Goal: Transaction & Acquisition: Purchase product/service

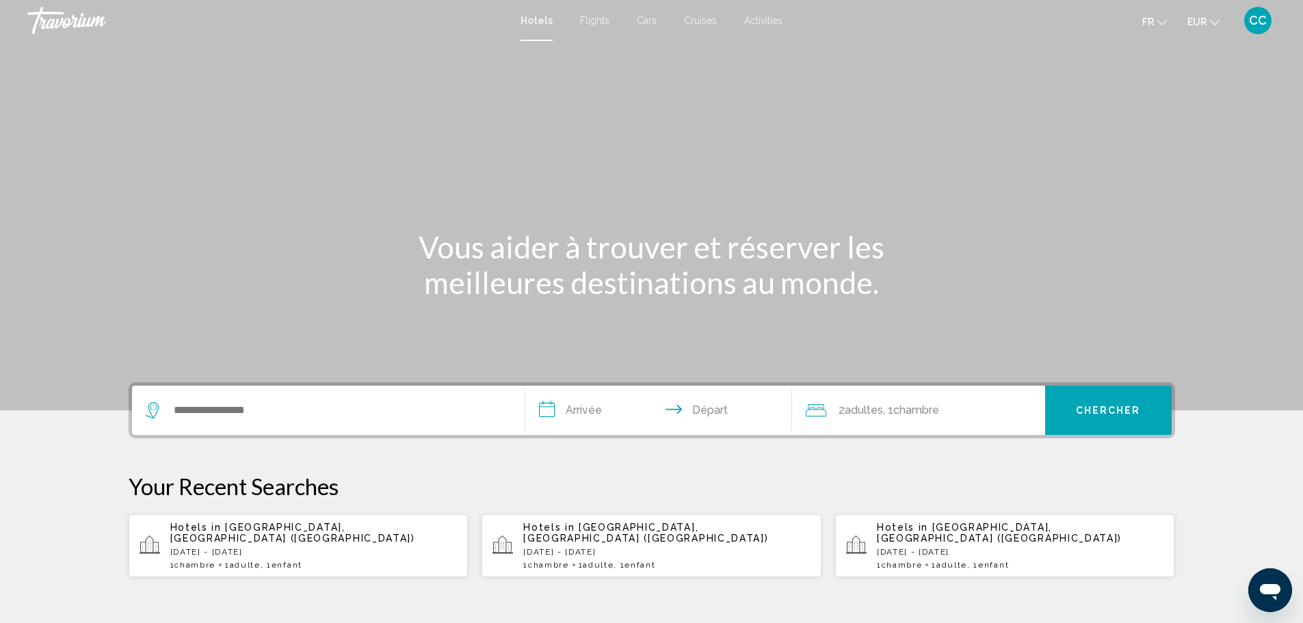
click at [226, 547] on p "[DATE] - [DATE]" at bounding box center [313, 552] width 287 height 10
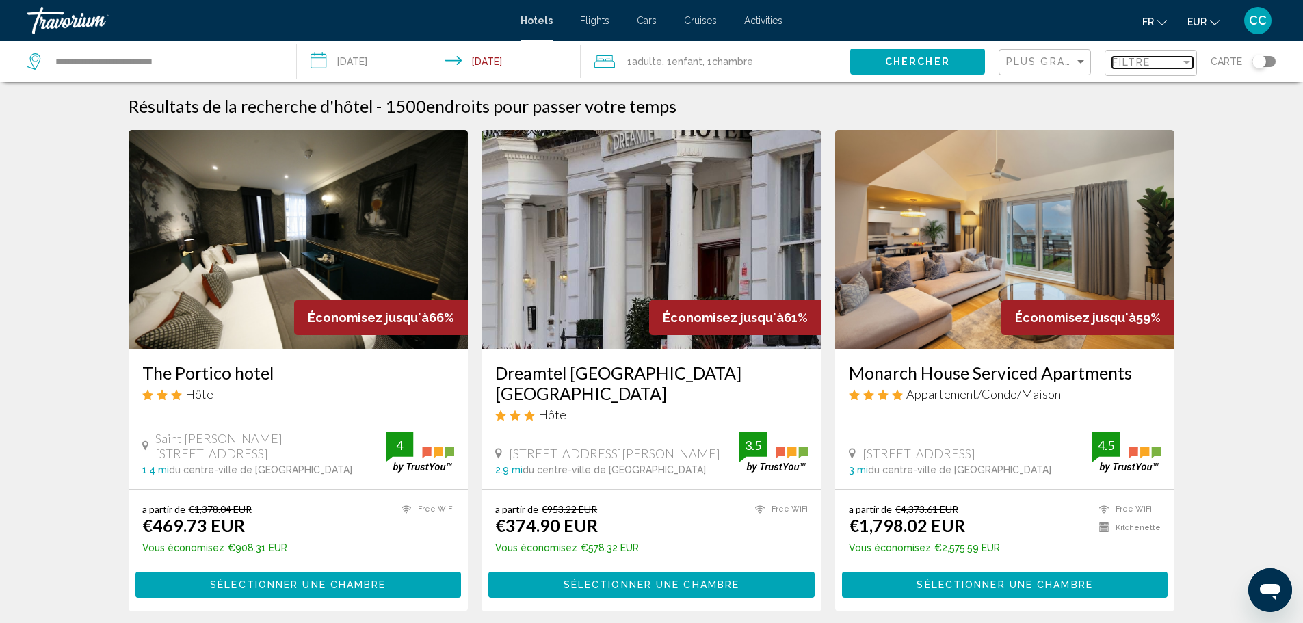
click at [1149, 64] on span "Filtre" at bounding box center [1132, 62] width 39 height 11
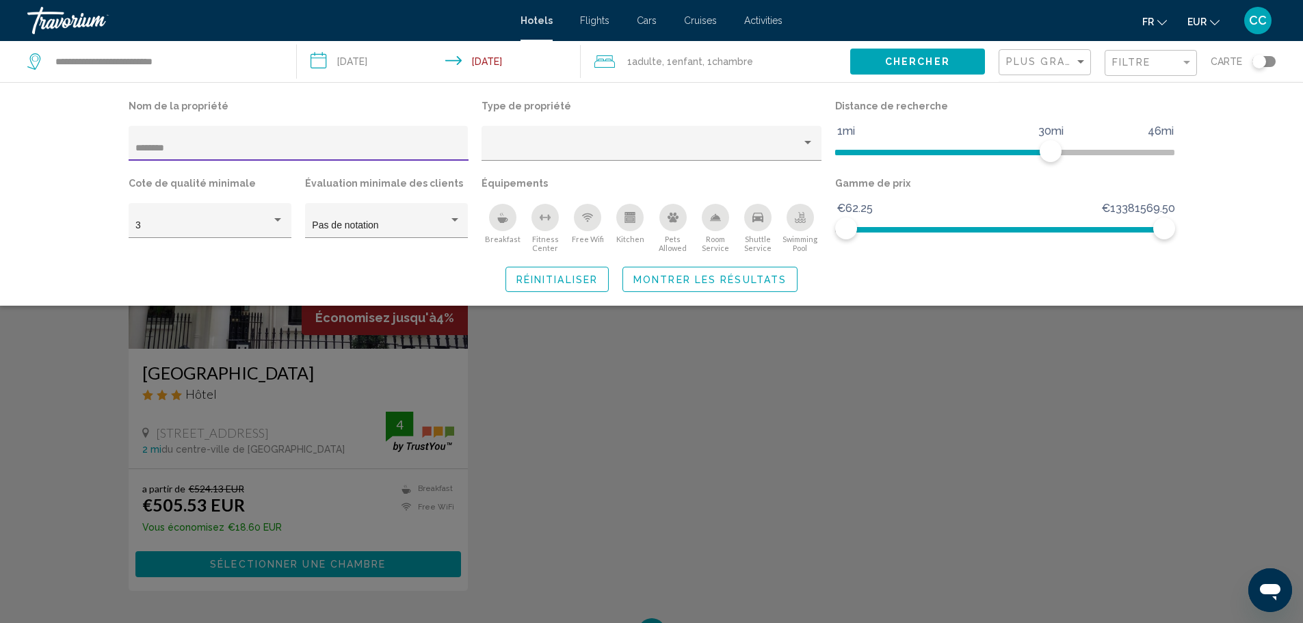
type input "********"
click at [308, 347] on div "Search widget" at bounding box center [651, 414] width 1303 height 418
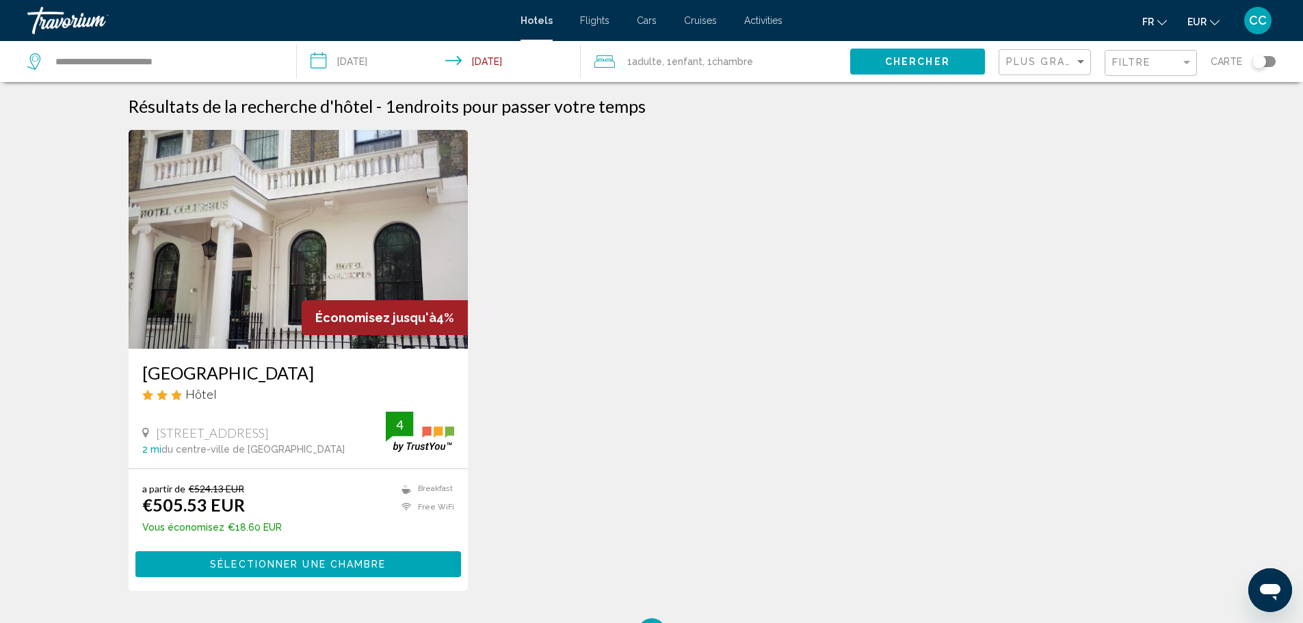
click at [220, 306] on img "Main content" at bounding box center [299, 239] width 340 height 219
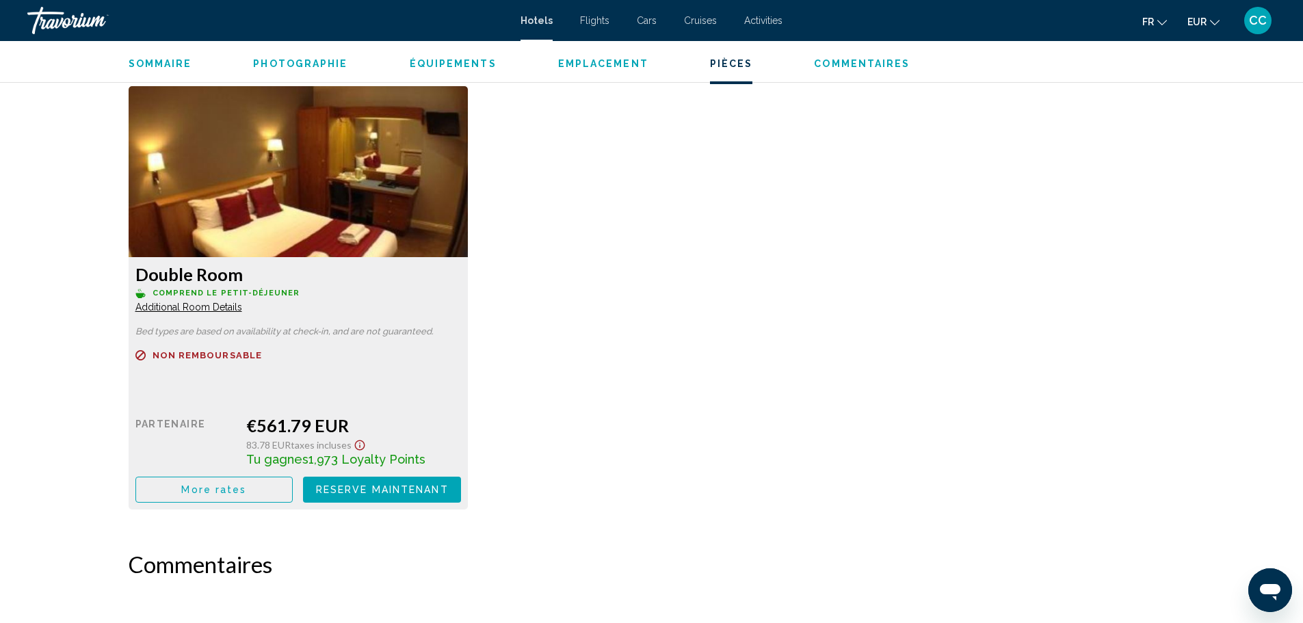
scroll to position [2258, 0]
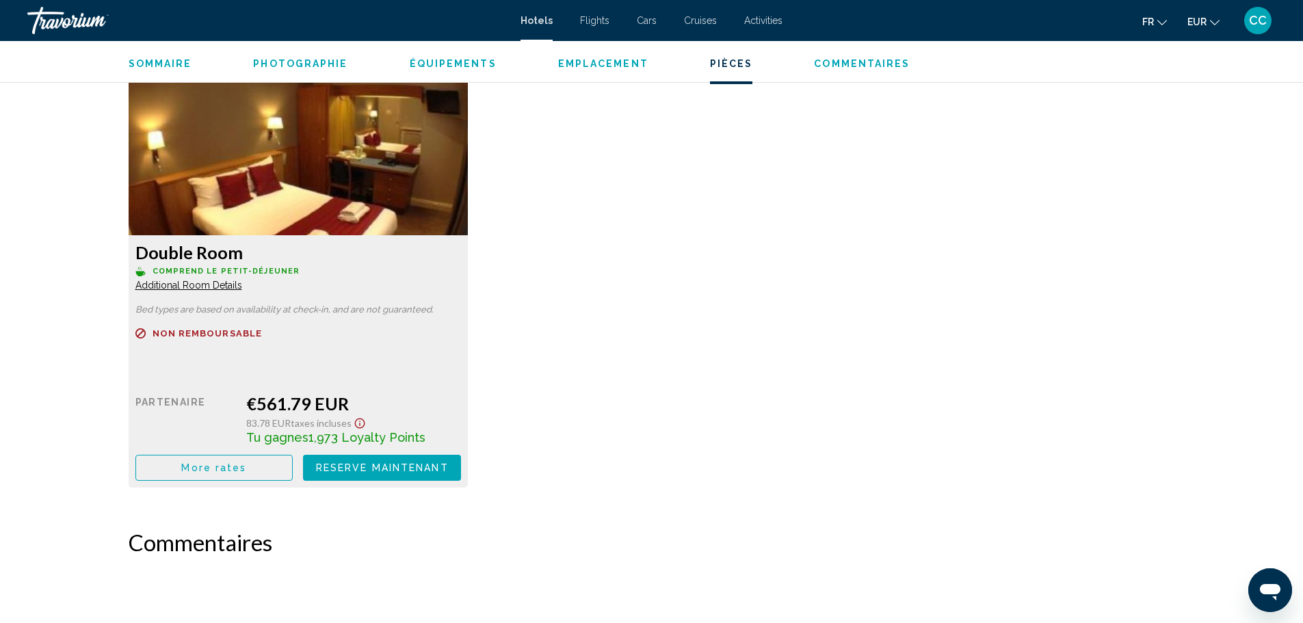
click at [203, 44] on button "More rates" at bounding box center [214, 30] width 158 height 25
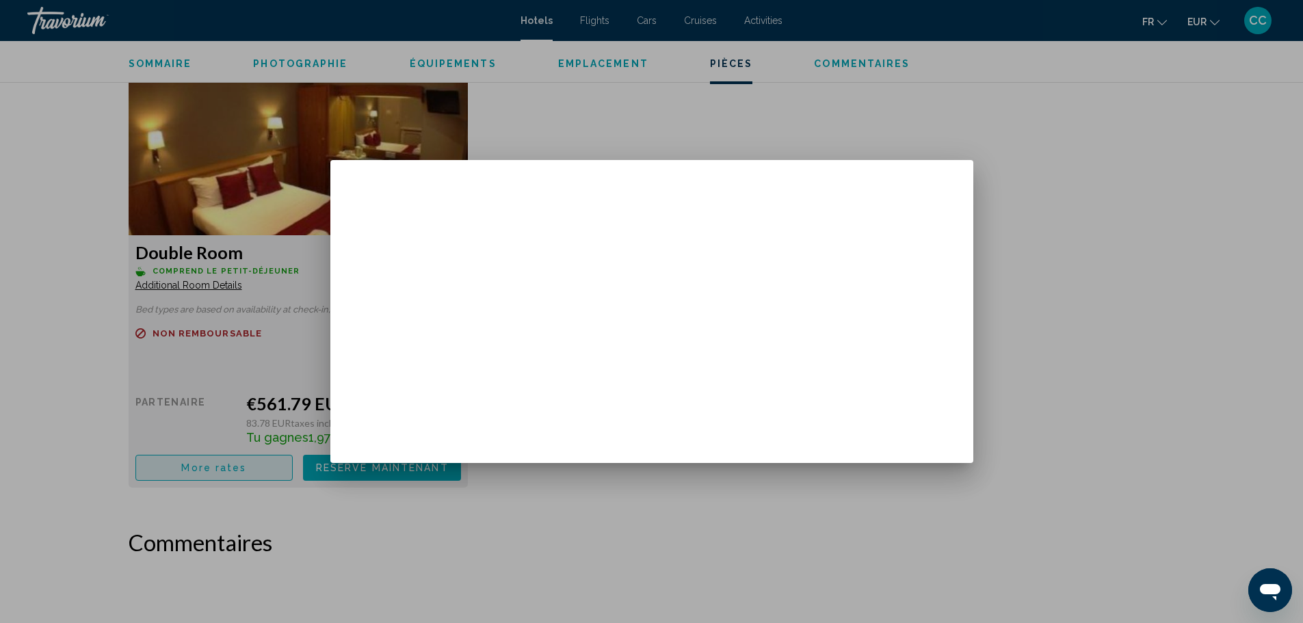
scroll to position [0, 0]
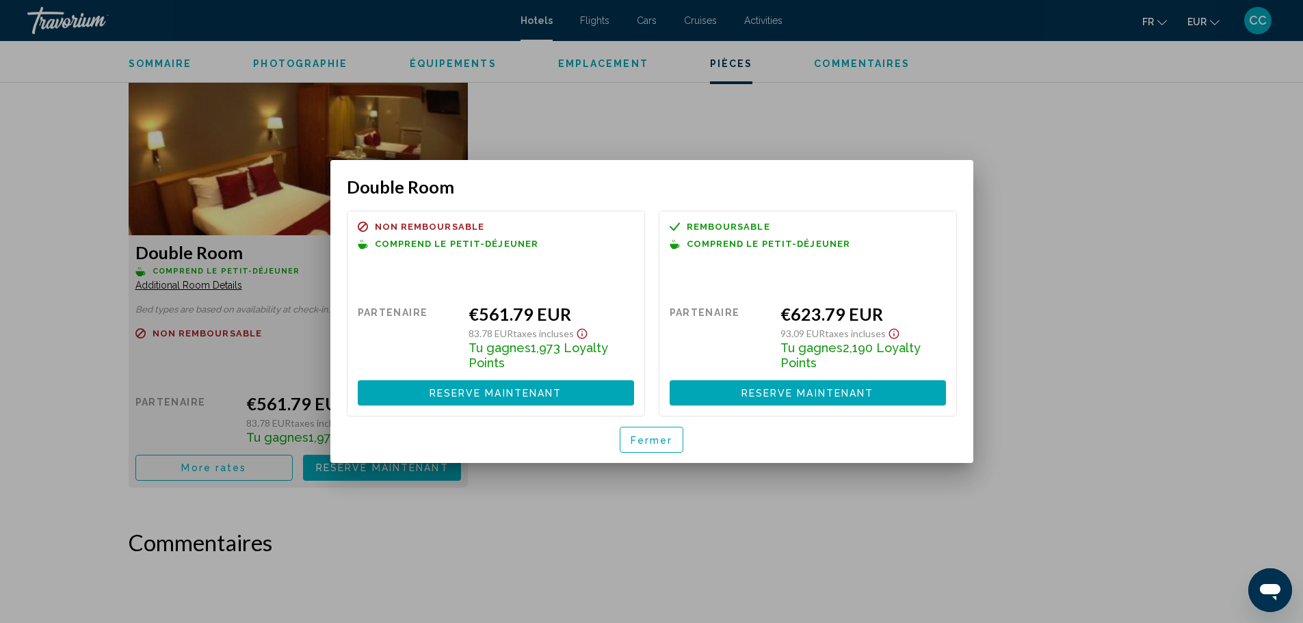
click at [644, 445] on span "Fermer" at bounding box center [652, 440] width 42 height 11
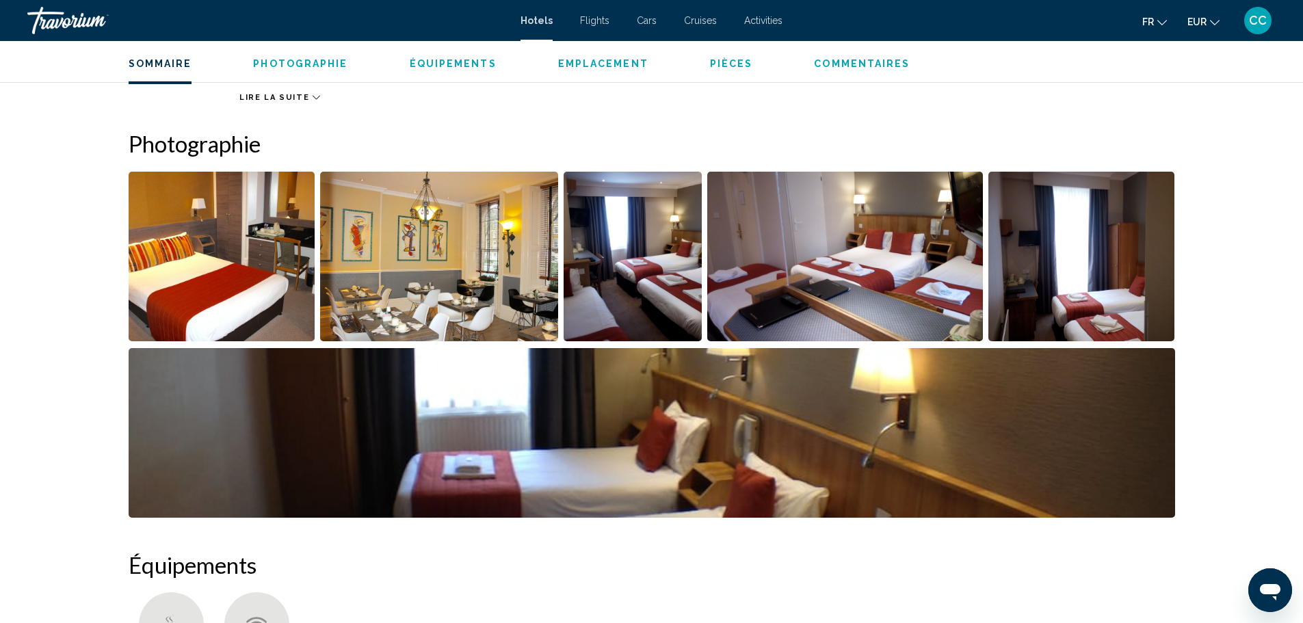
scroll to position [274, 0]
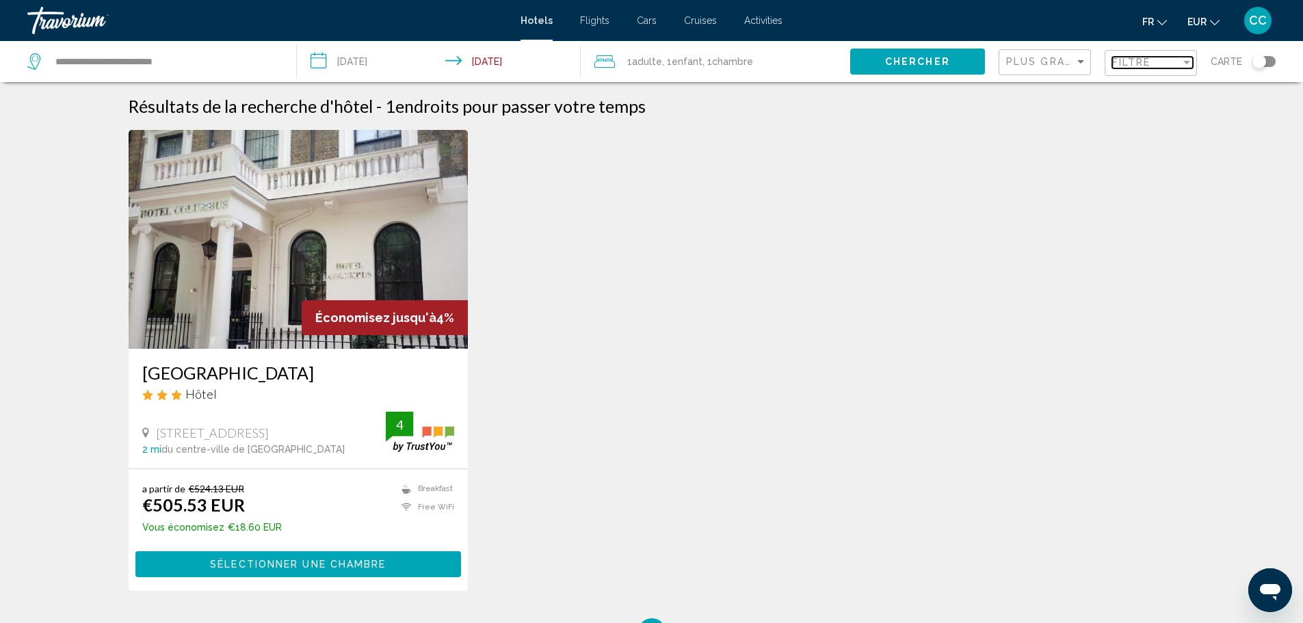
click at [1120, 61] on span "Filtre" at bounding box center [1132, 62] width 39 height 11
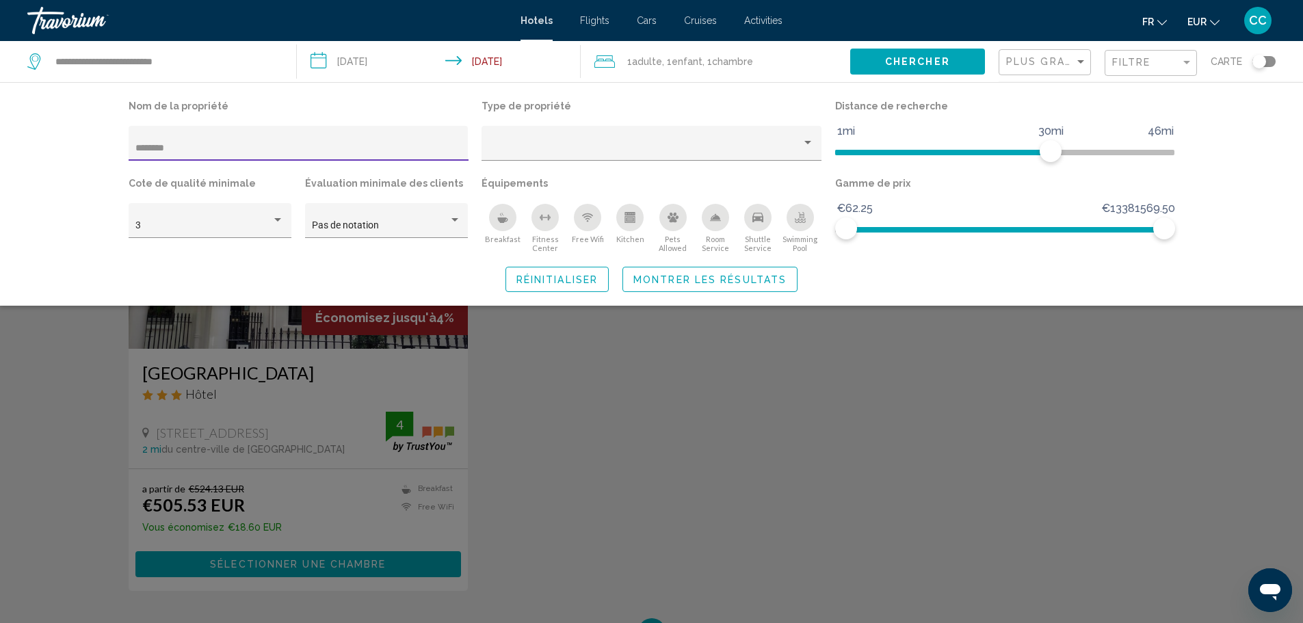
drag, startPoint x: 180, startPoint y: 145, endPoint x: 27, endPoint y: 156, distance: 153.7
click at [27, 156] on div "Nom de la propriété ******** Type de propriété Distance de recherche 1mi 46mi 3…" at bounding box center [651, 194] width 1303 height 224
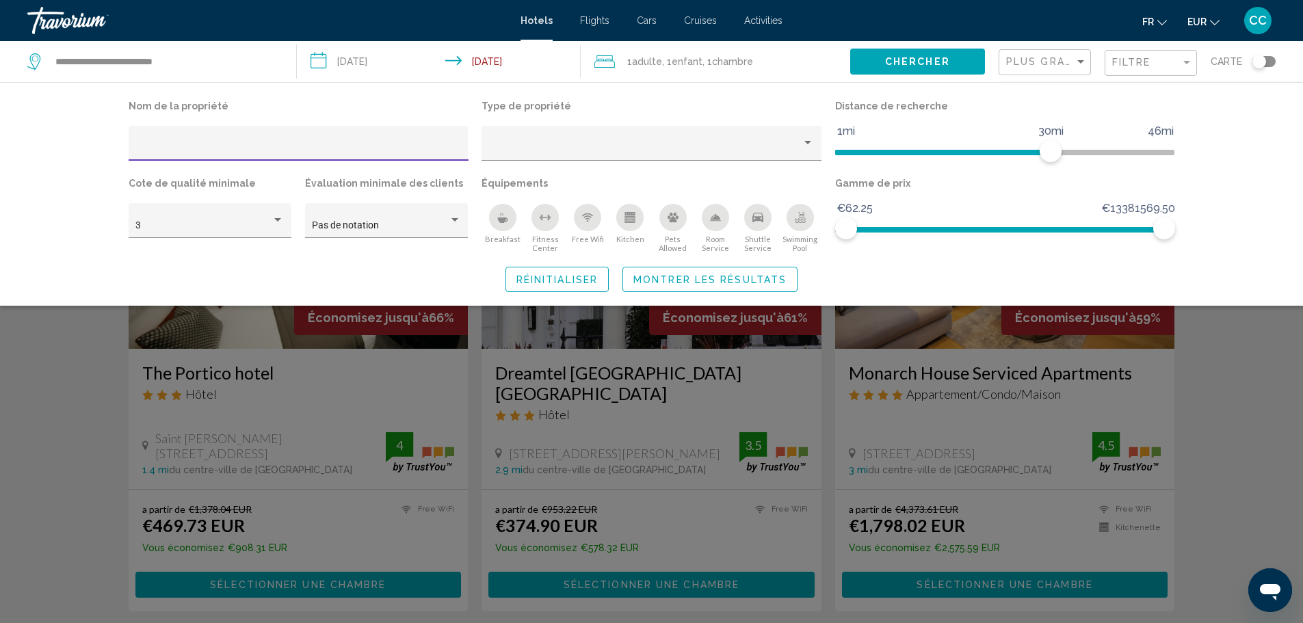
click at [504, 220] on icon "Breakfast" at bounding box center [503, 220] width 10 height 5
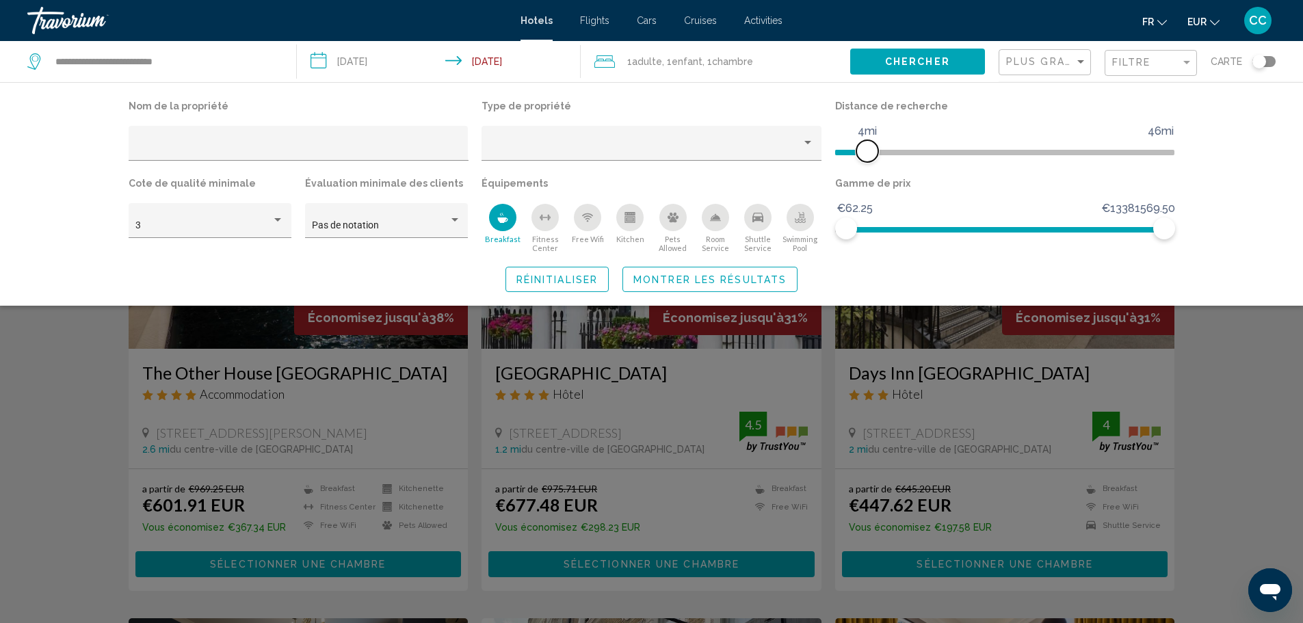
drag, startPoint x: 1050, startPoint y: 151, endPoint x: 864, endPoint y: 166, distance: 186.7
click at [864, 166] on div "Distance de recherche 1mi 46mi 4mi" at bounding box center [1006, 134] width 354 height 77
drag, startPoint x: 1170, startPoint y: 229, endPoint x: 908, endPoint y: 226, distance: 262.1
click at [908, 226] on span "Hotel Filters" at bounding box center [908, 229] width 22 height 22
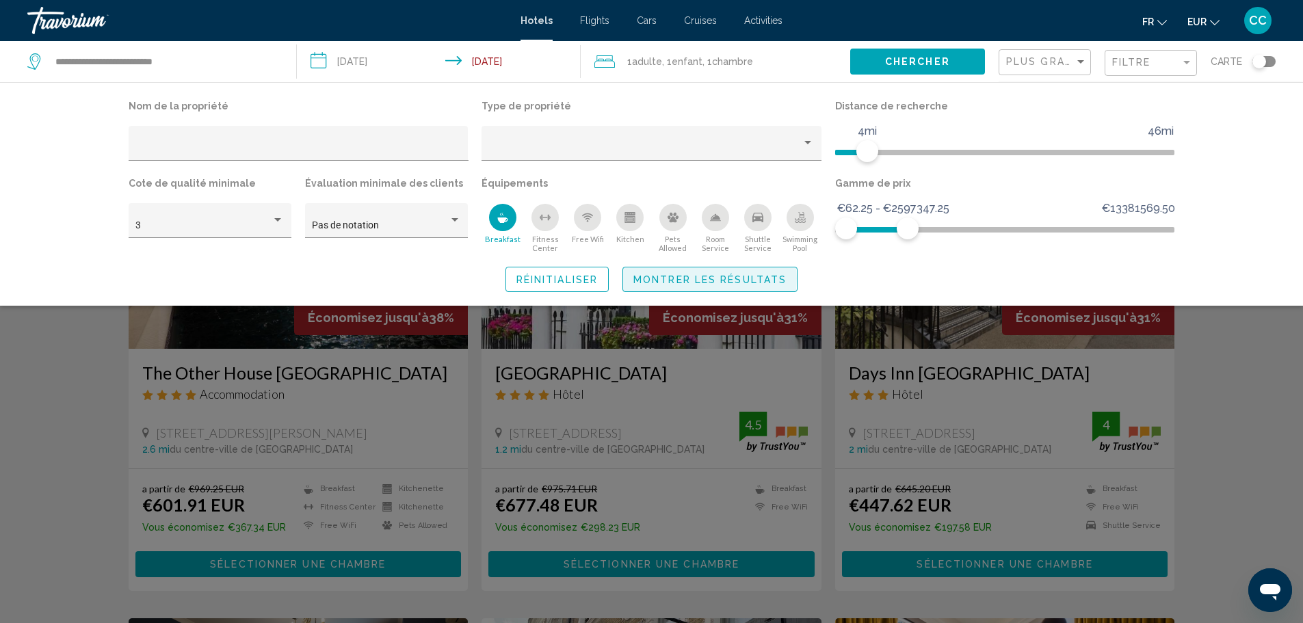
click at [690, 278] on span "Montrer les résultats" at bounding box center [710, 279] width 153 height 11
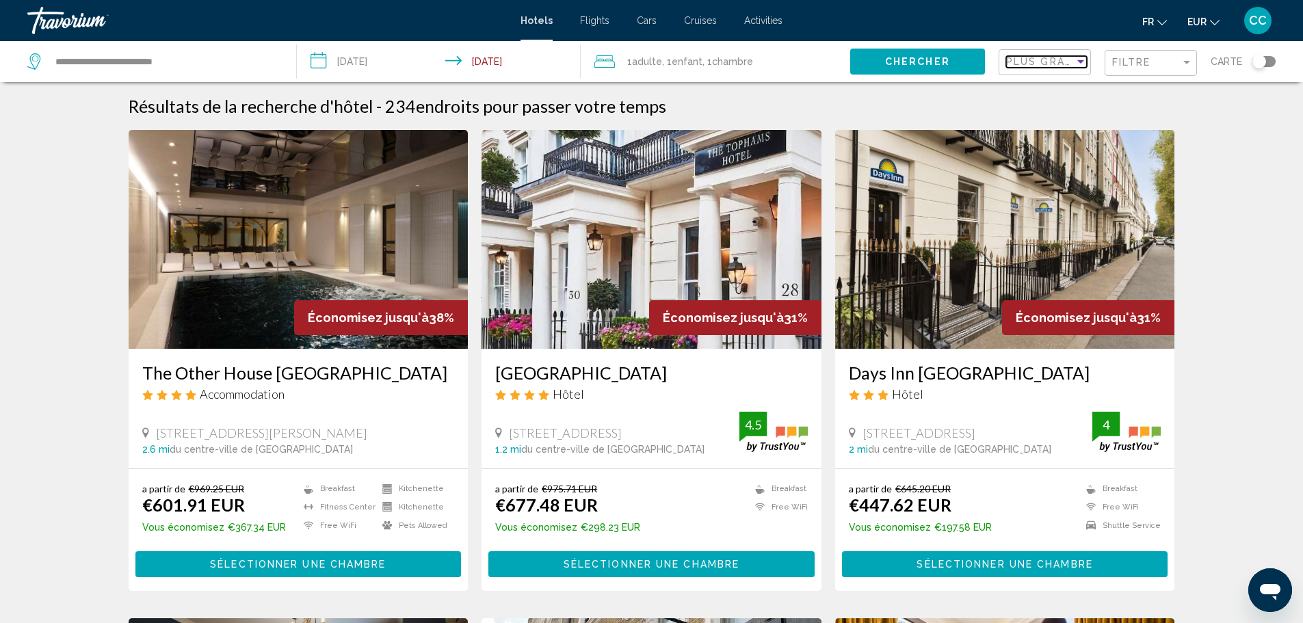
click at [1054, 62] on span "Plus grandes économies" at bounding box center [1088, 61] width 163 height 11
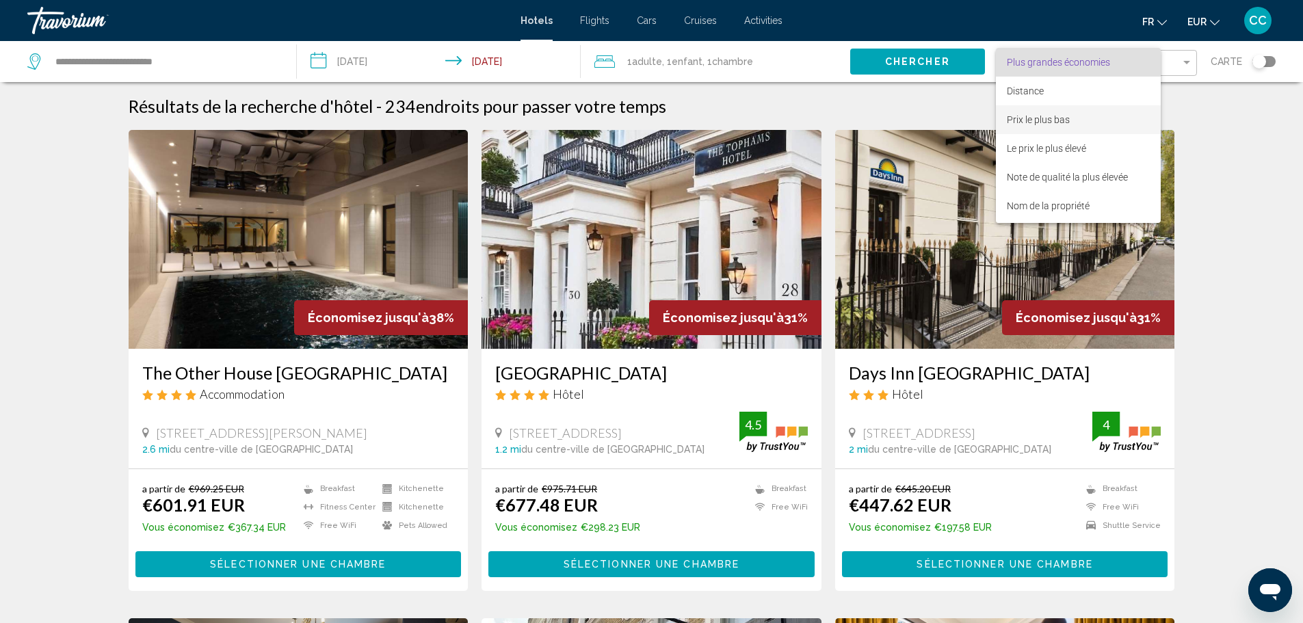
click at [1055, 109] on span "Prix le plus bas" at bounding box center [1078, 119] width 143 height 29
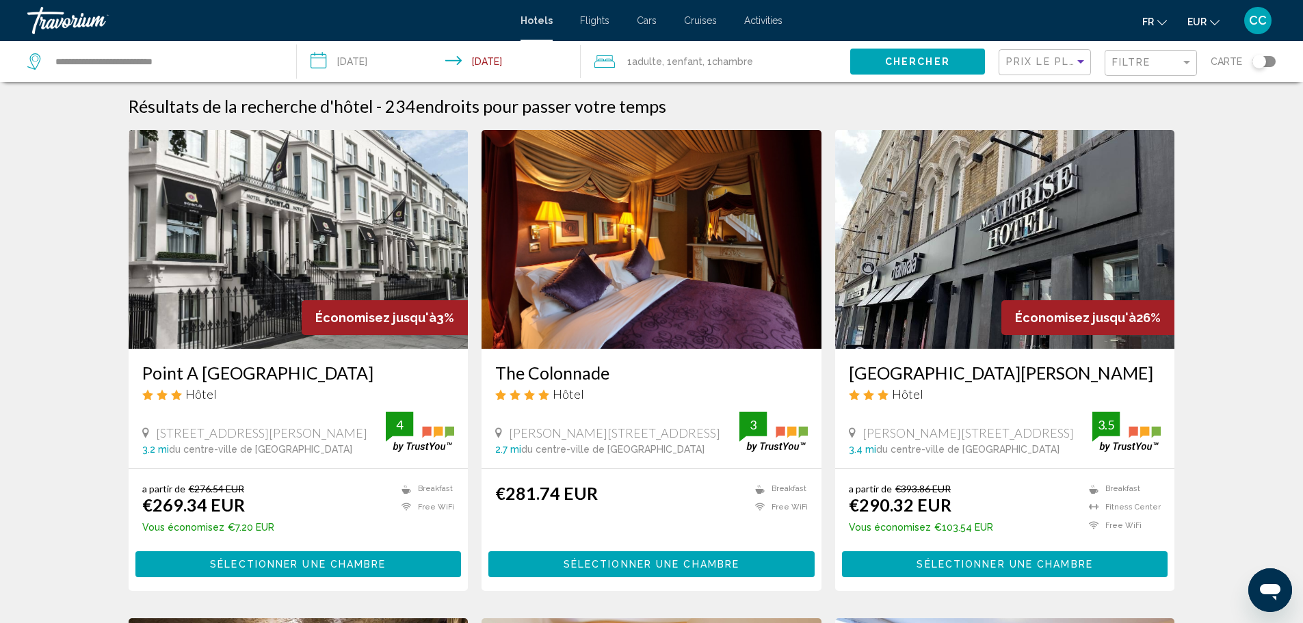
click at [1267, 63] on div "Toggle map" at bounding box center [1264, 61] width 23 height 11
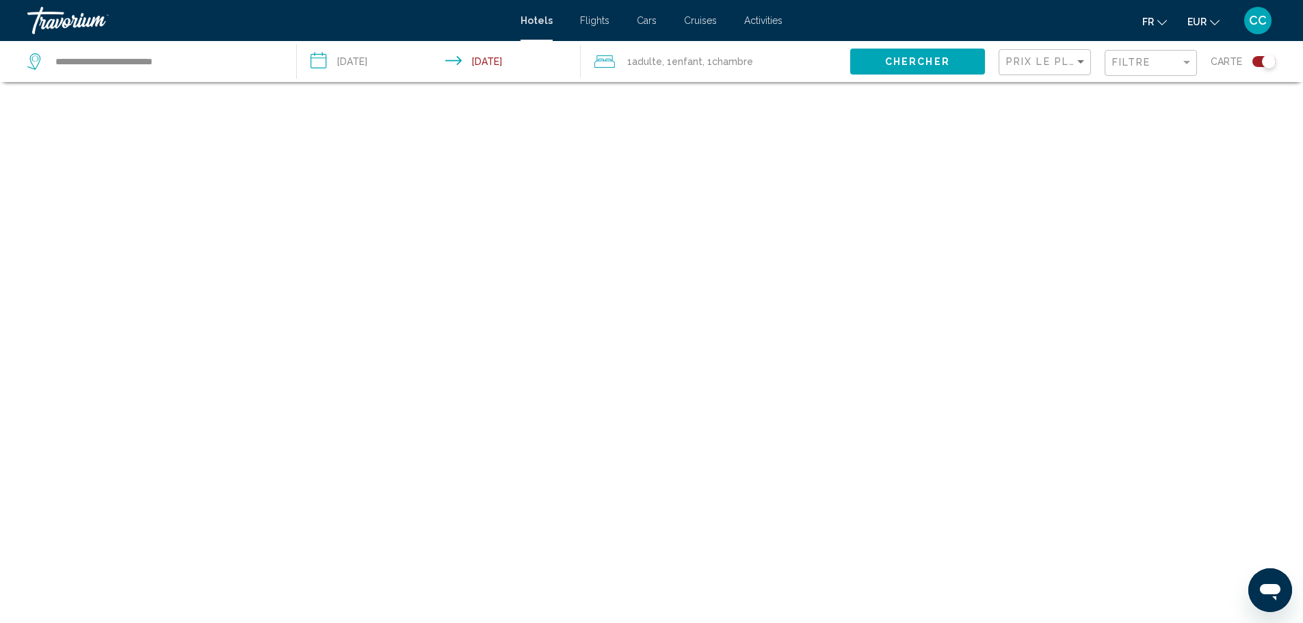
scroll to position [82, 0]
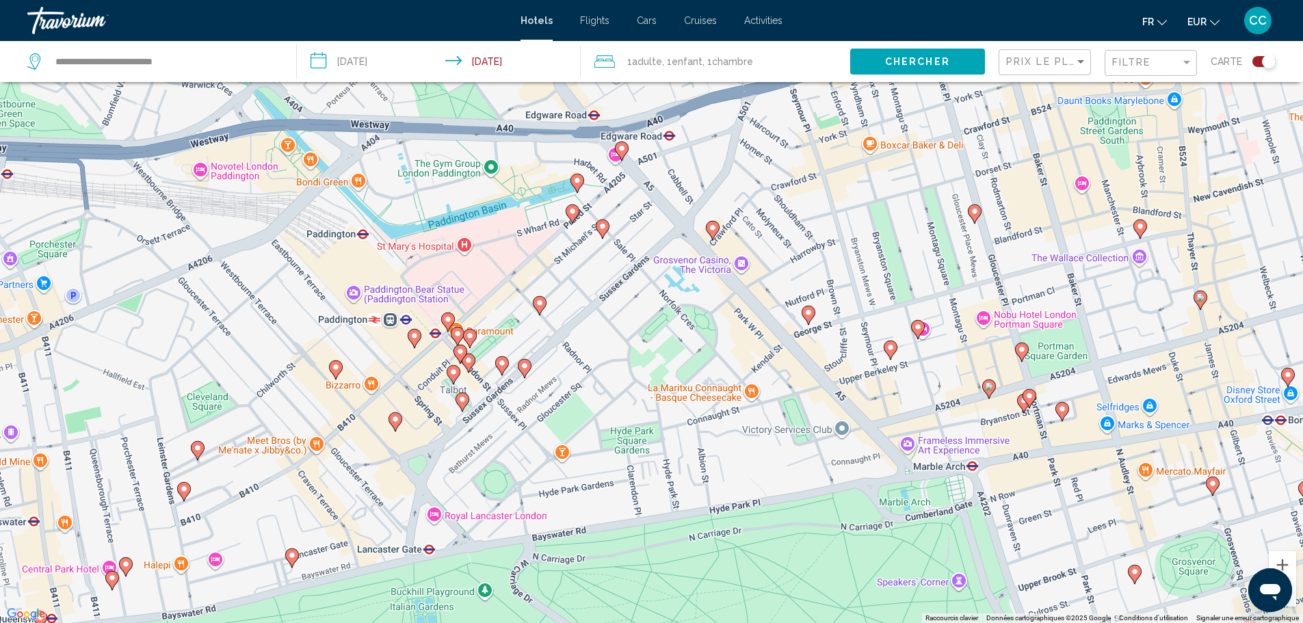
drag, startPoint x: 616, startPoint y: 209, endPoint x: 588, endPoint y: 555, distance: 347.4
click at [588, 555] on div "Pour activer le glissement avec le clavier, appuyez sur Alt+Entrée. Une fois ce…" at bounding box center [651, 311] width 1303 height 623
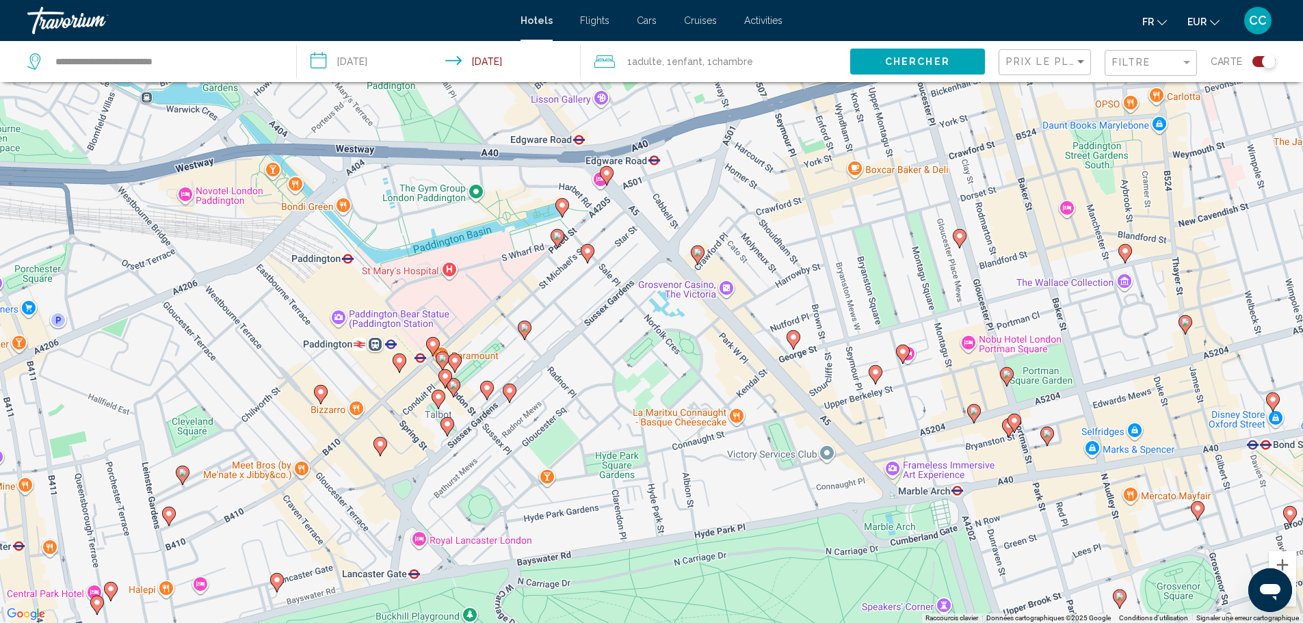
click at [695, 250] on image "Main content" at bounding box center [698, 252] width 8 height 8
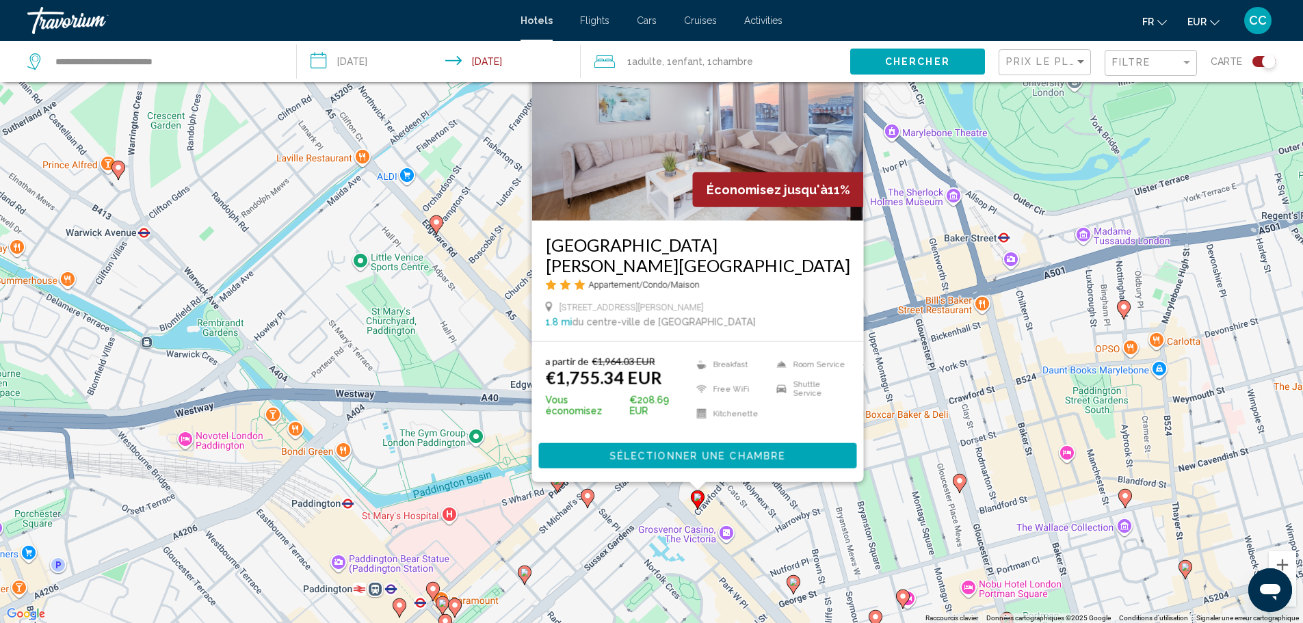
click at [582, 503] on gmp-advanced-marker "Main content" at bounding box center [588, 499] width 14 height 21
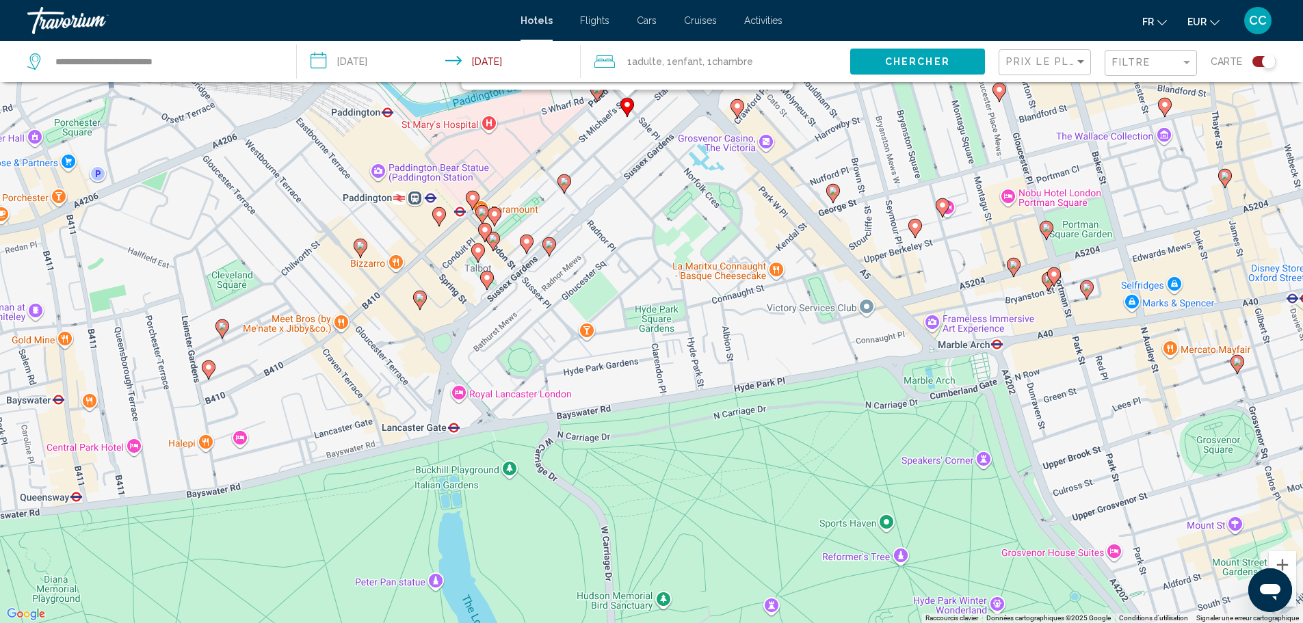
drag, startPoint x: 539, startPoint y: 567, endPoint x: 591, endPoint y: 117, distance: 453.2
click at [593, 119] on div "Pour activer le glissement avec le clavier, appuyez sur Alt+Entrée. Une fois ce…" at bounding box center [651, 311] width 1303 height 623
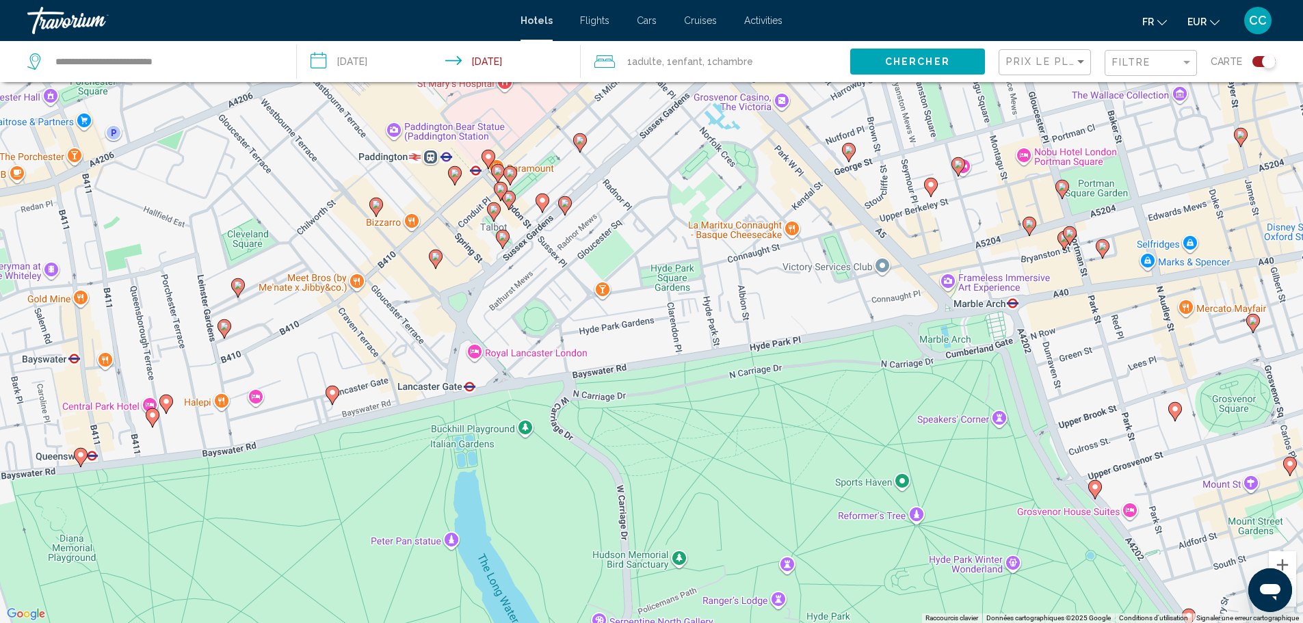
click at [580, 144] on icon "Main content" at bounding box center [579, 142] width 12 height 18
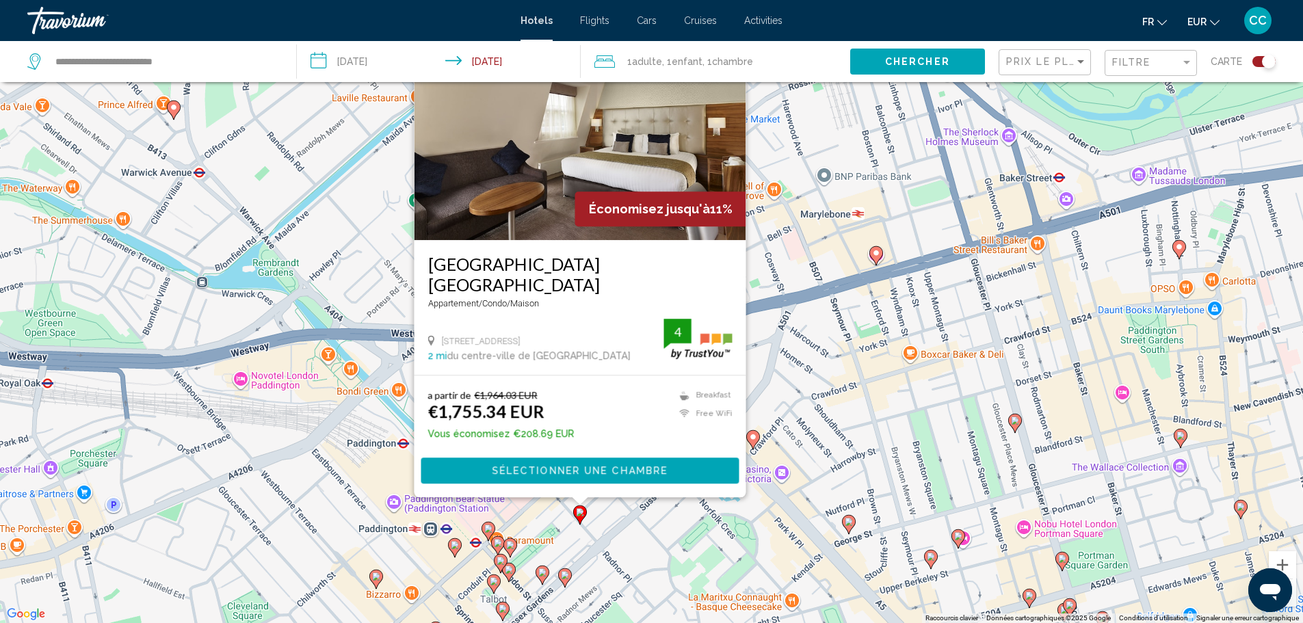
click at [547, 579] on gmp-advanced-marker "Main content" at bounding box center [543, 575] width 14 height 21
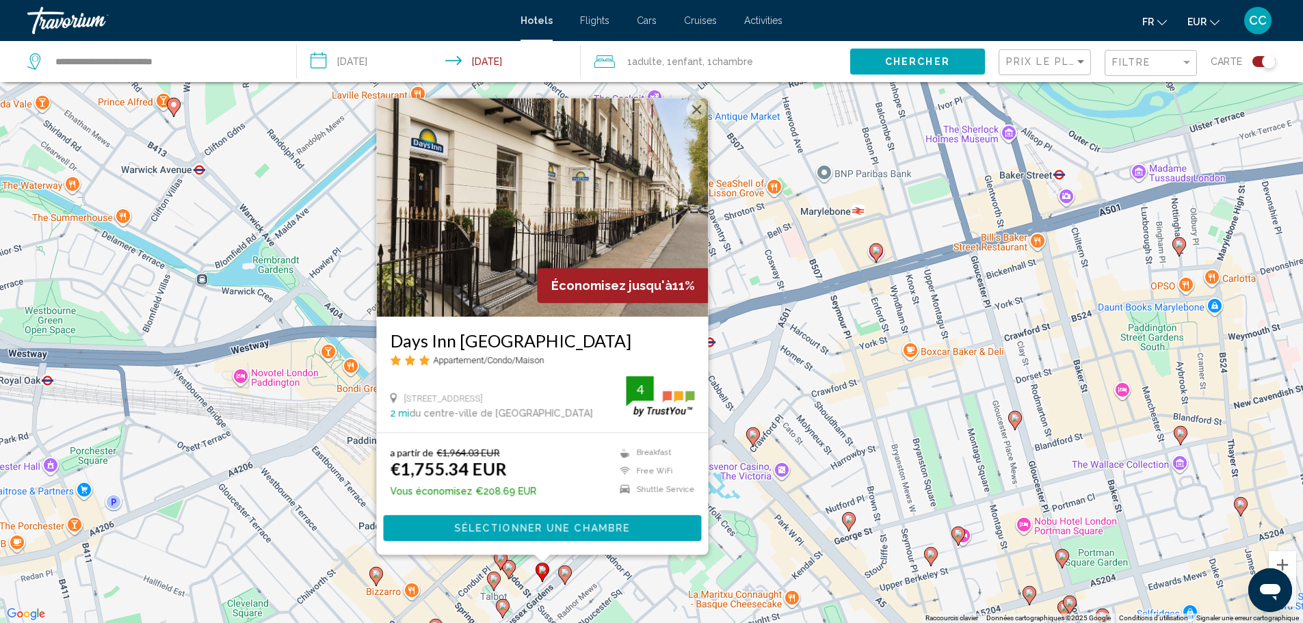
click at [559, 579] on gmp-advanced-marker "Main content" at bounding box center [565, 575] width 14 height 21
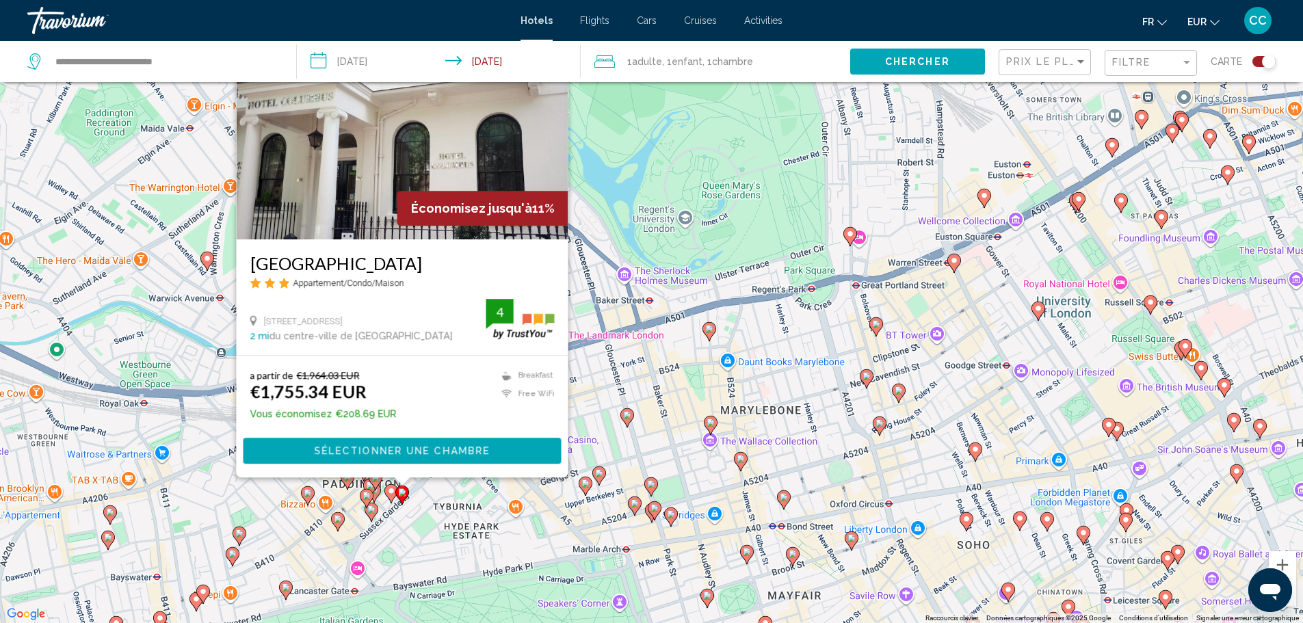
click at [341, 523] on icon "Main content" at bounding box center [337, 522] width 12 height 18
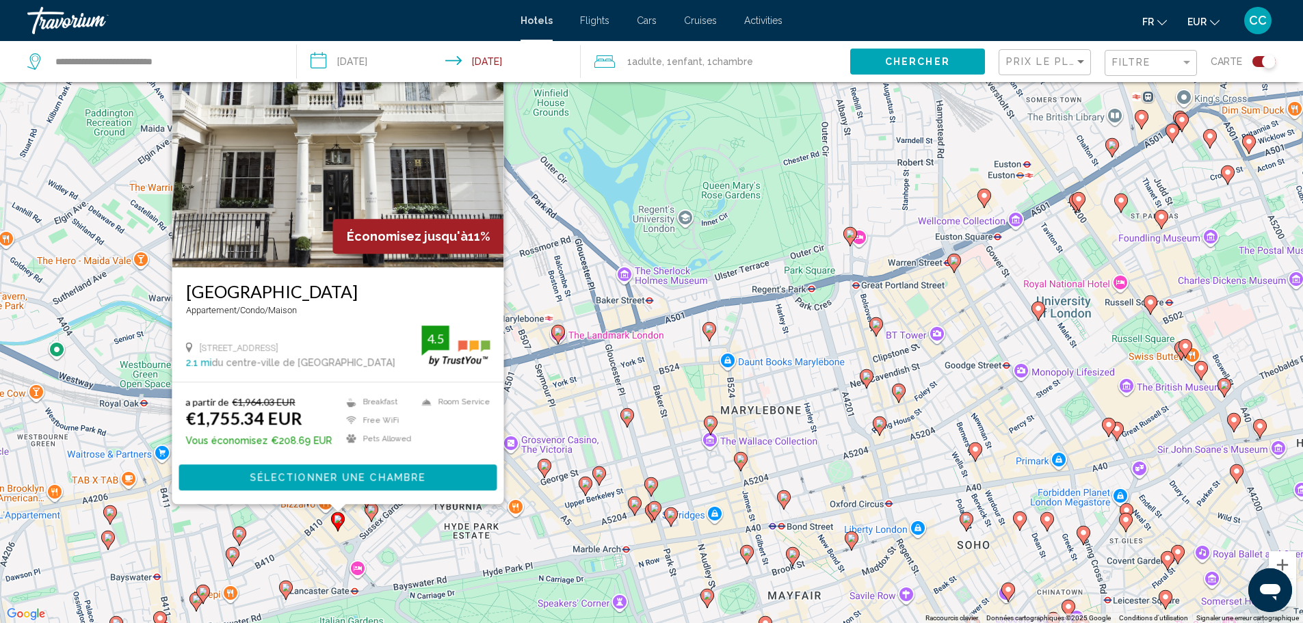
click at [647, 483] on icon "Main content" at bounding box center [651, 487] width 12 height 18
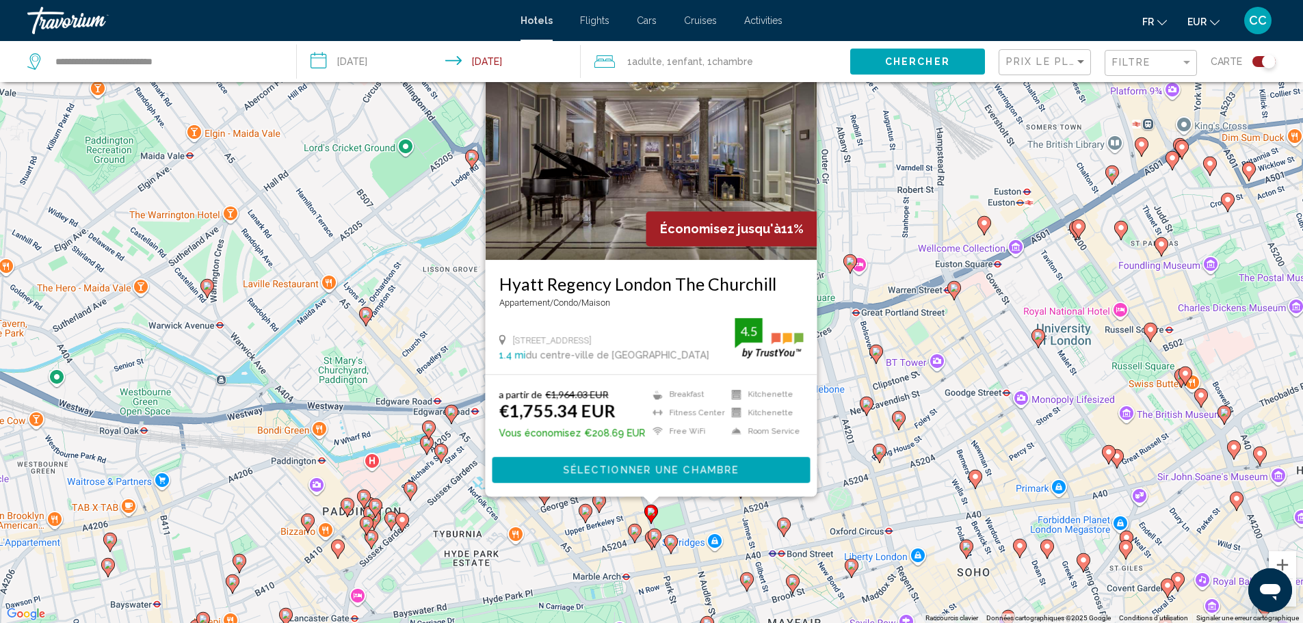
click at [673, 540] on image "Main content" at bounding box center [671, 542] width 8 height 8
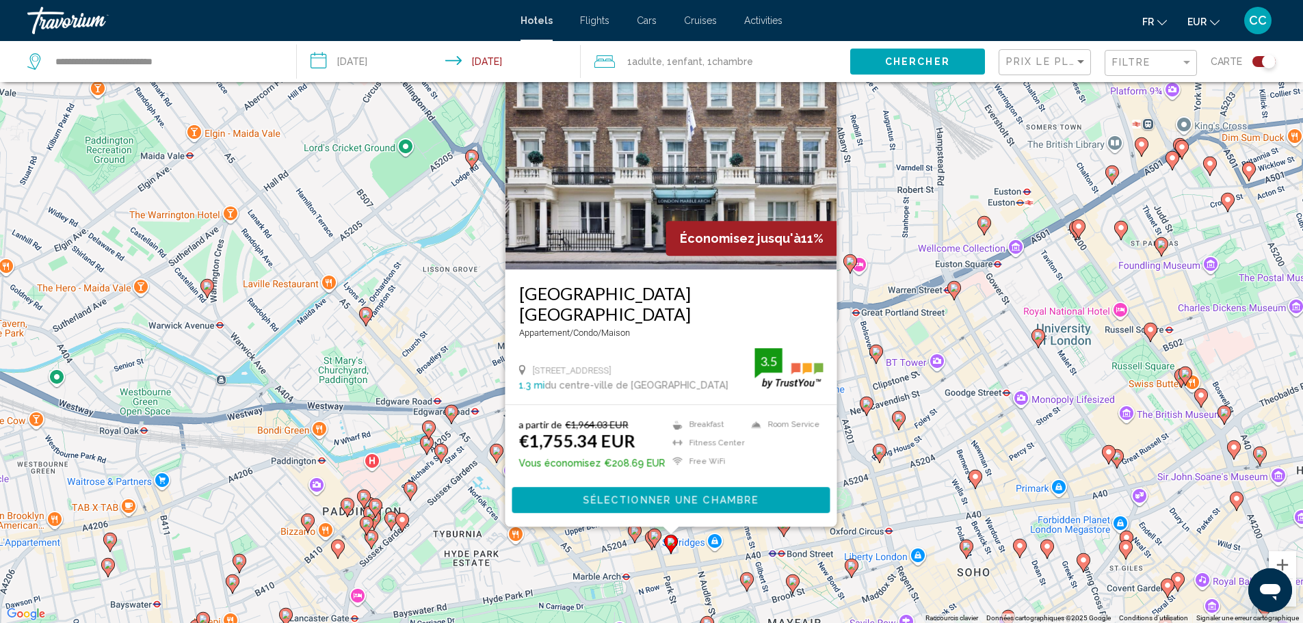
click at [1249, 63] on button "Toggle map" at bounding box center [1260, 61] width 34 height 12
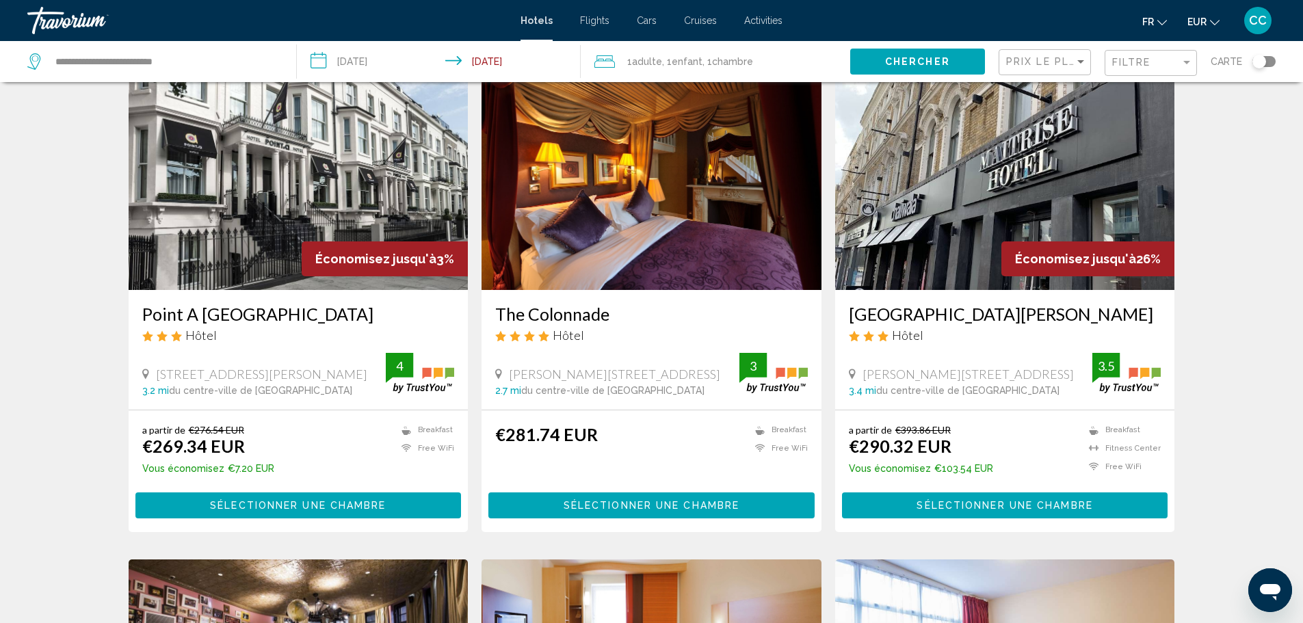
scroll to position [27, 0]
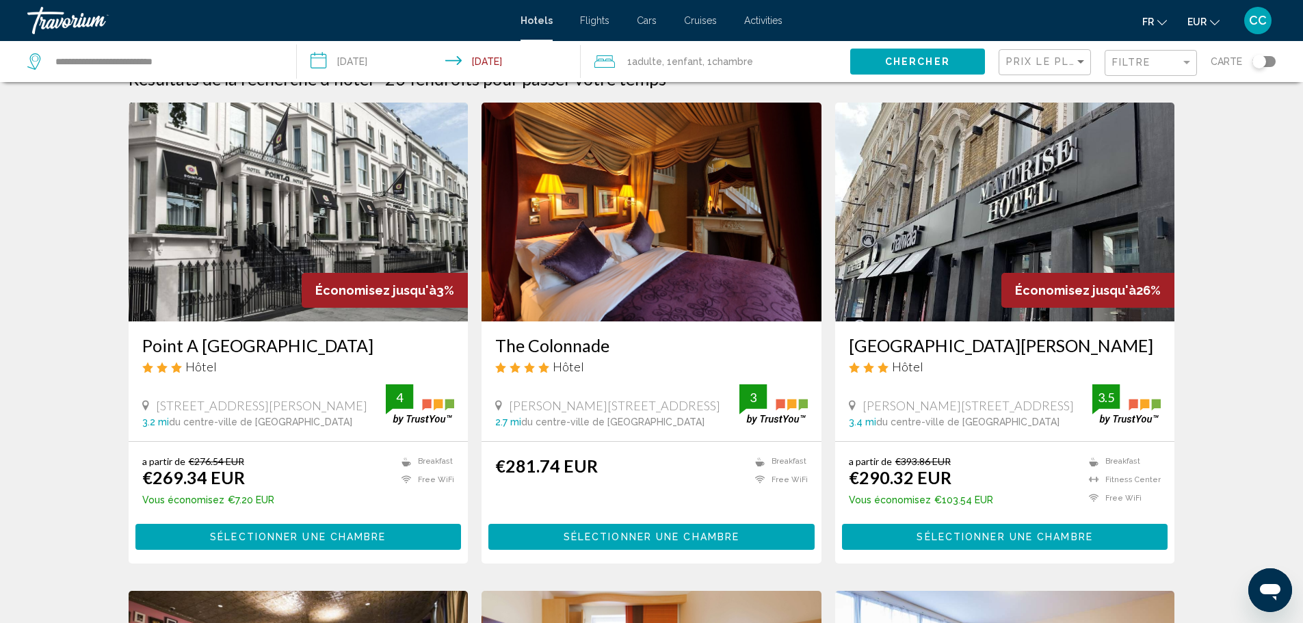
click at [970, 177] on img "Main content" at bounding box center [1005, 212] width 340 height 219
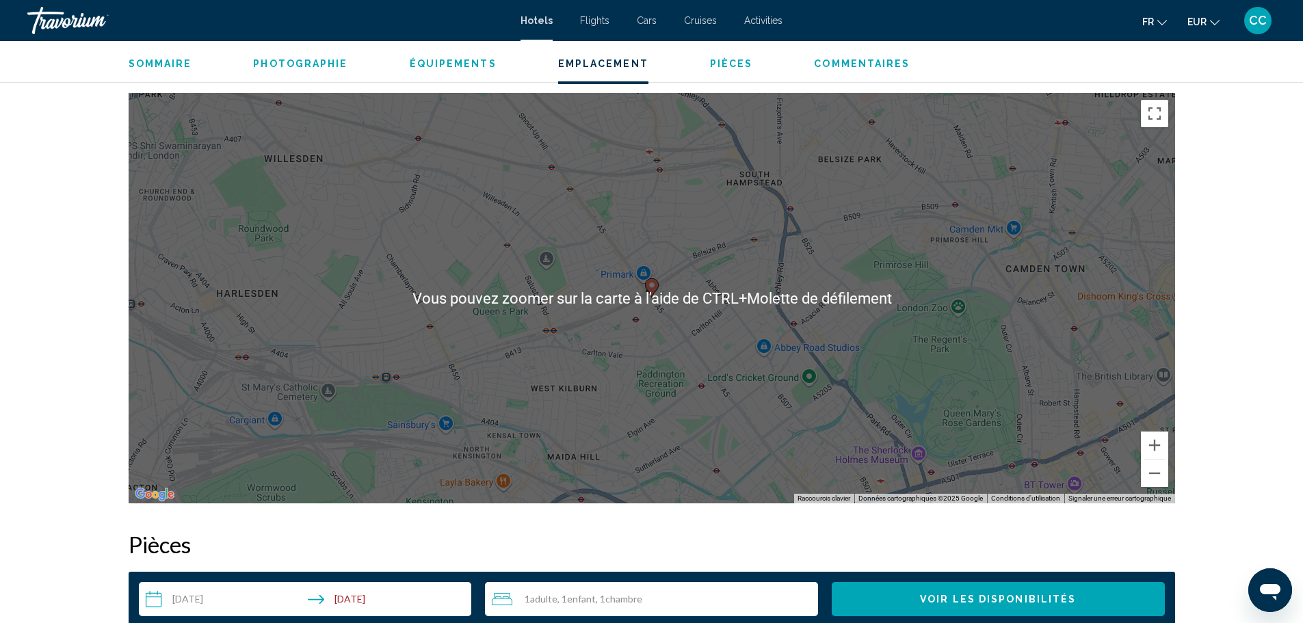
scroll to position [1300, 0]
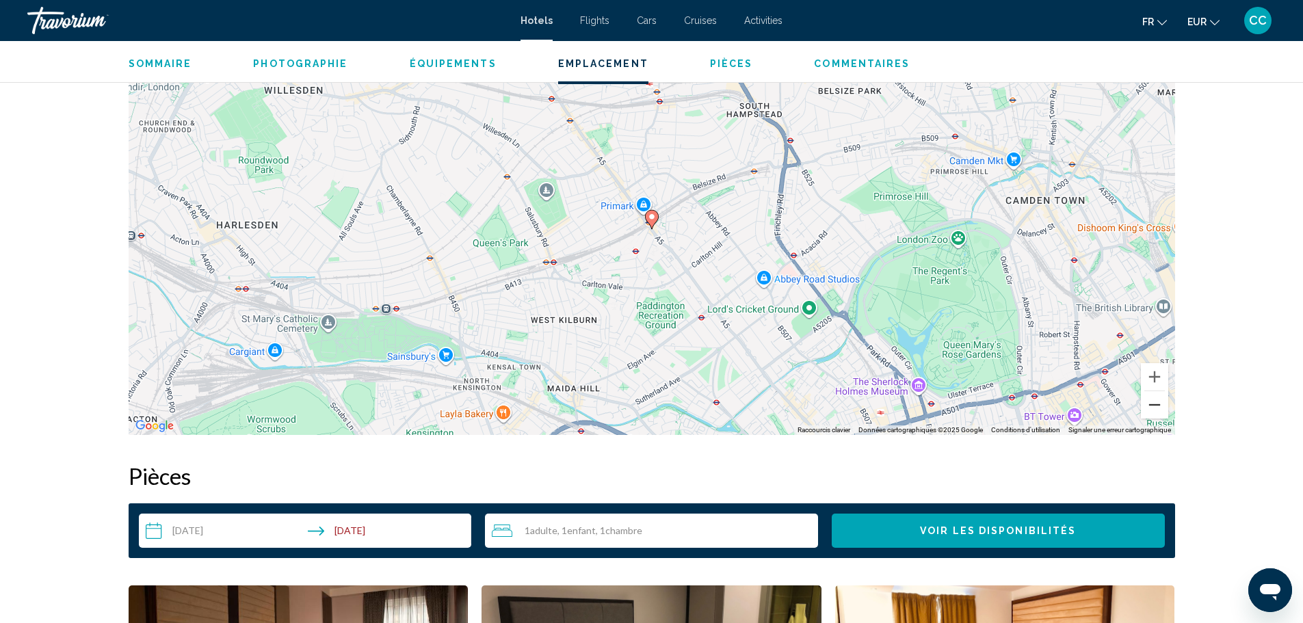
click at [1165, 411] on button "Zoom arrière" at bounding box center [1154, 404] width 27 height 27
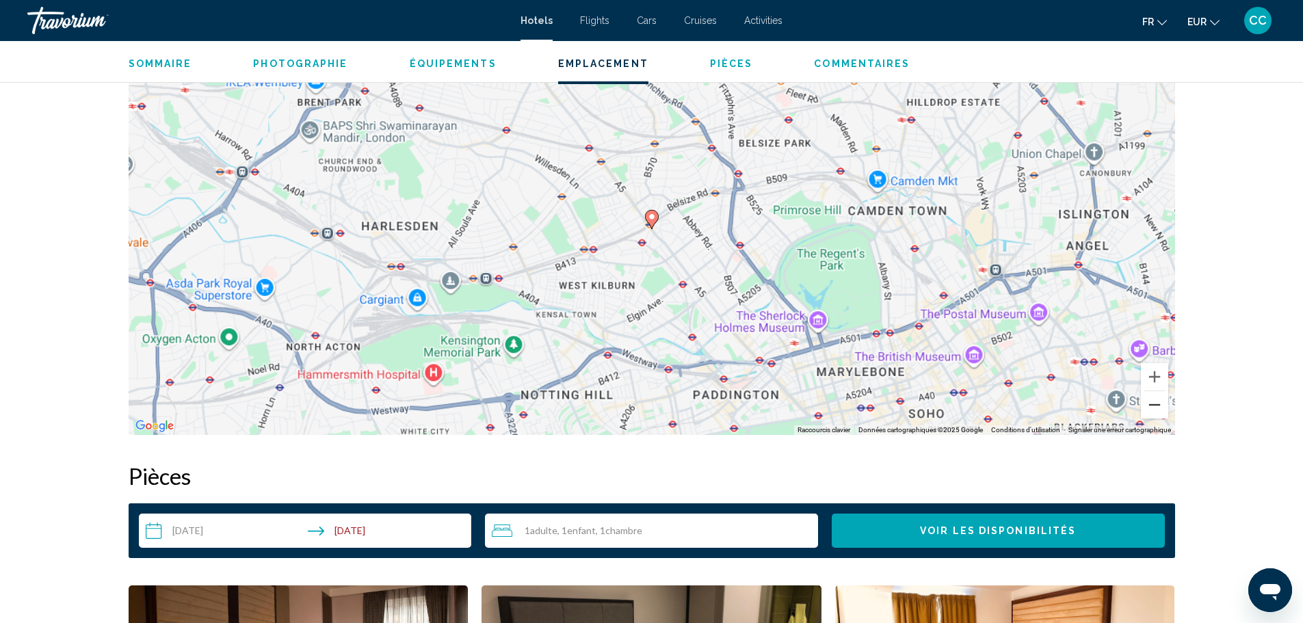
click at [1165, 411] on button "Zoom arrière" at bounding box center [1154, 404] width 27 height 27
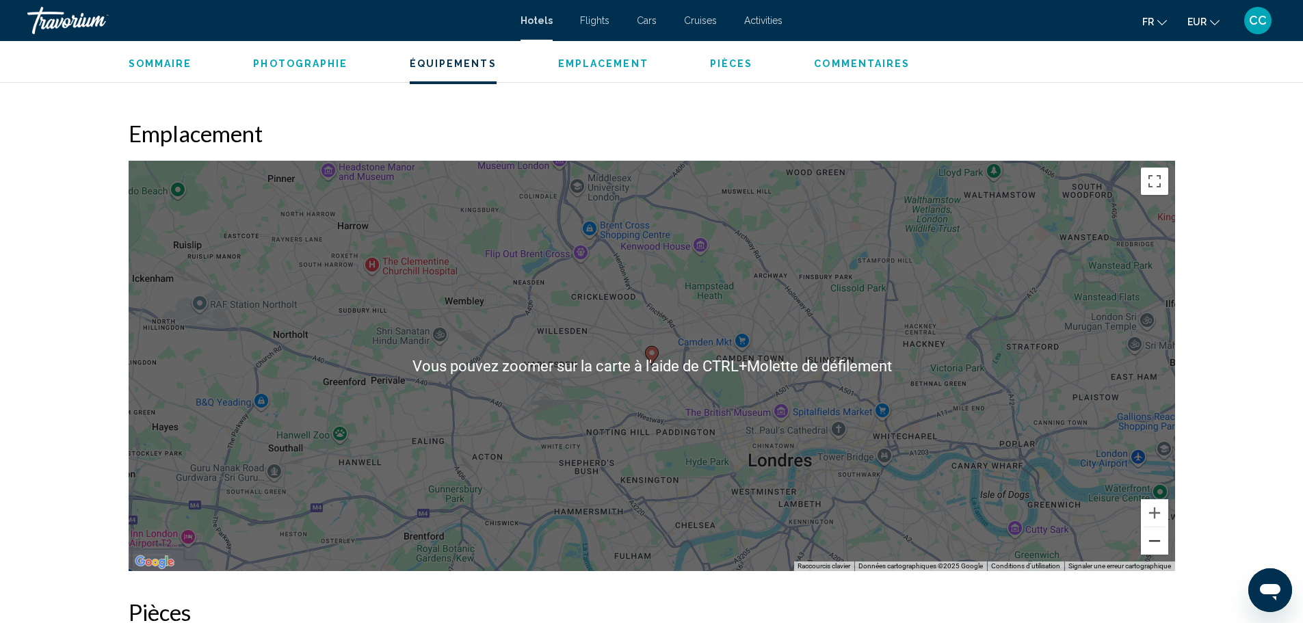
scroll to position [1163, 0]
click at [1156, 507] on button "Zoom avant" at bounding box center [1154, 513] width 27 height 27
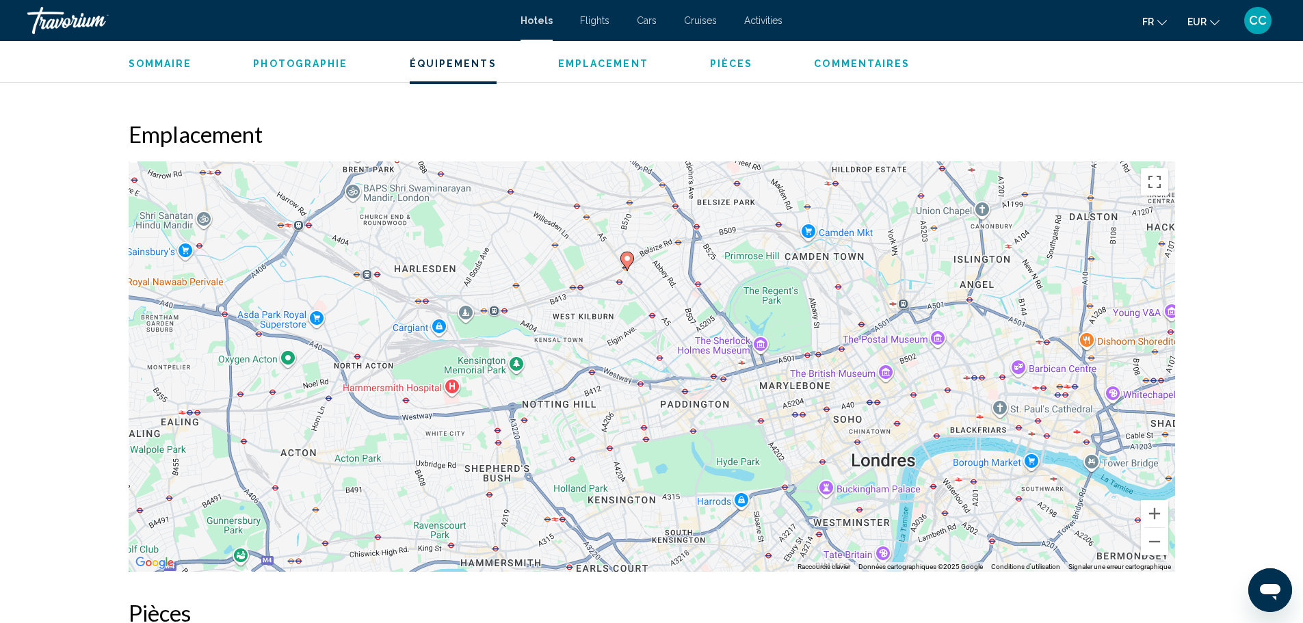
drag, startPoint x: 827, startPoint y: 461, endPoint x: 799, endPoint y: 356, distance: 108.9
click at [799, 356] on div "Pour activer le glissement avec le clavier, appuyez sur Alt+Entrée. Une fois ce…" at bounding box center [652, 366] width 1047 height 411
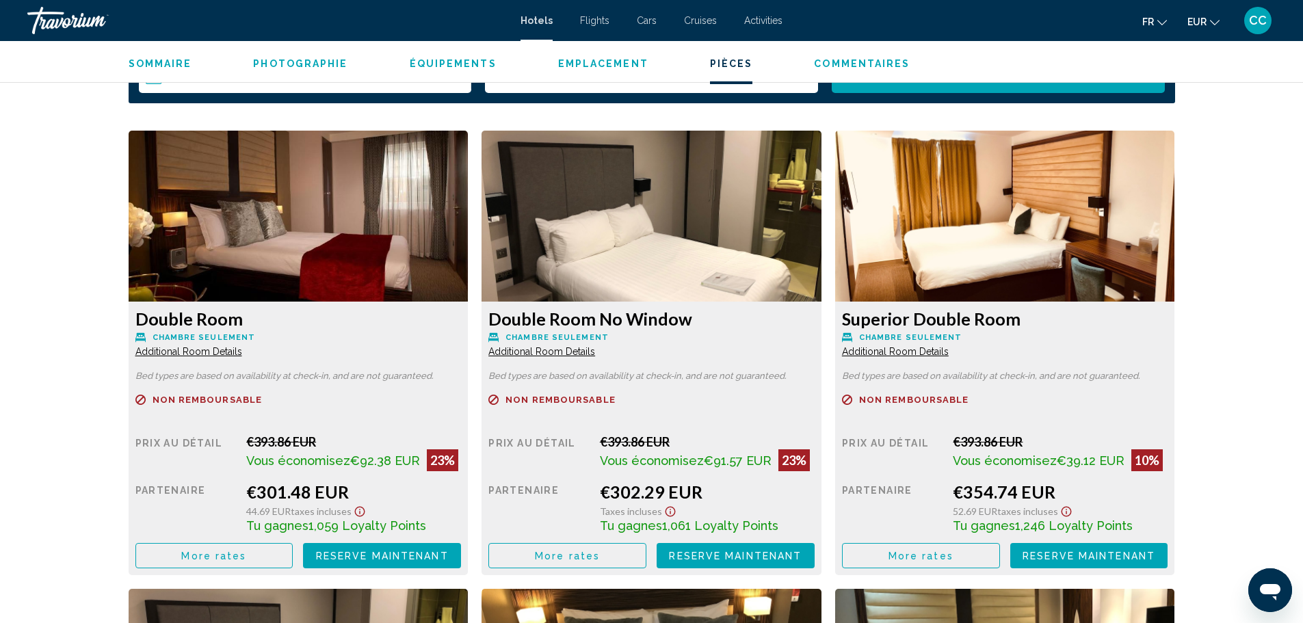
scroll to position [1779, 0]
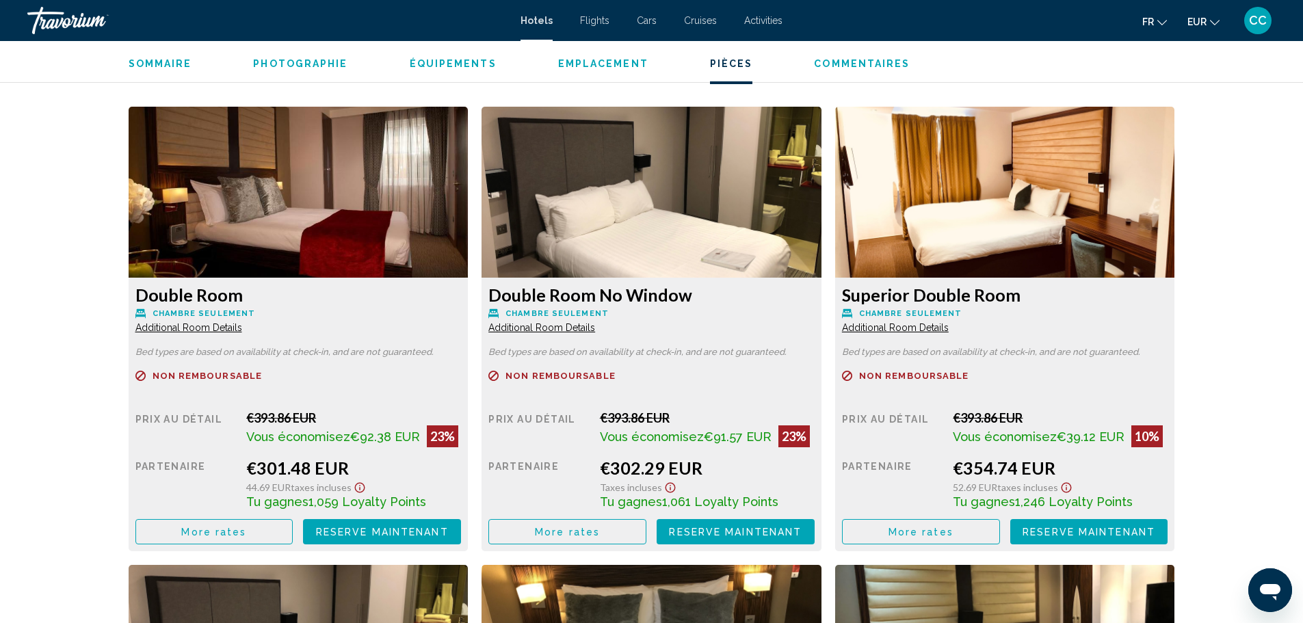
click at [220, 333] on div "Double Room Chambre seulement Additional Room Details" at bounding box center [298, 309] width 326 height 49
click at [207, 332] on span "Additional Room Details" at bounding box center [188, 327] width 107 height 11
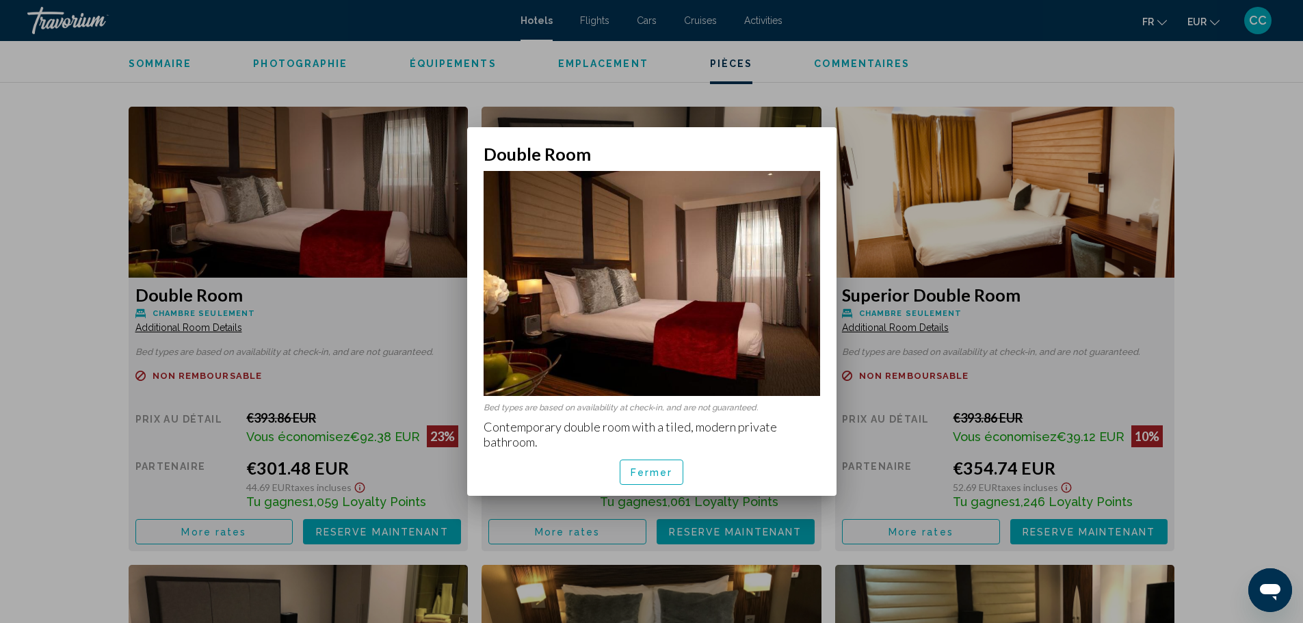
scroll to position [0, 0]
click at [647, 479] on button "Fermer" at bounding box center [652, 472] width 64 height 25
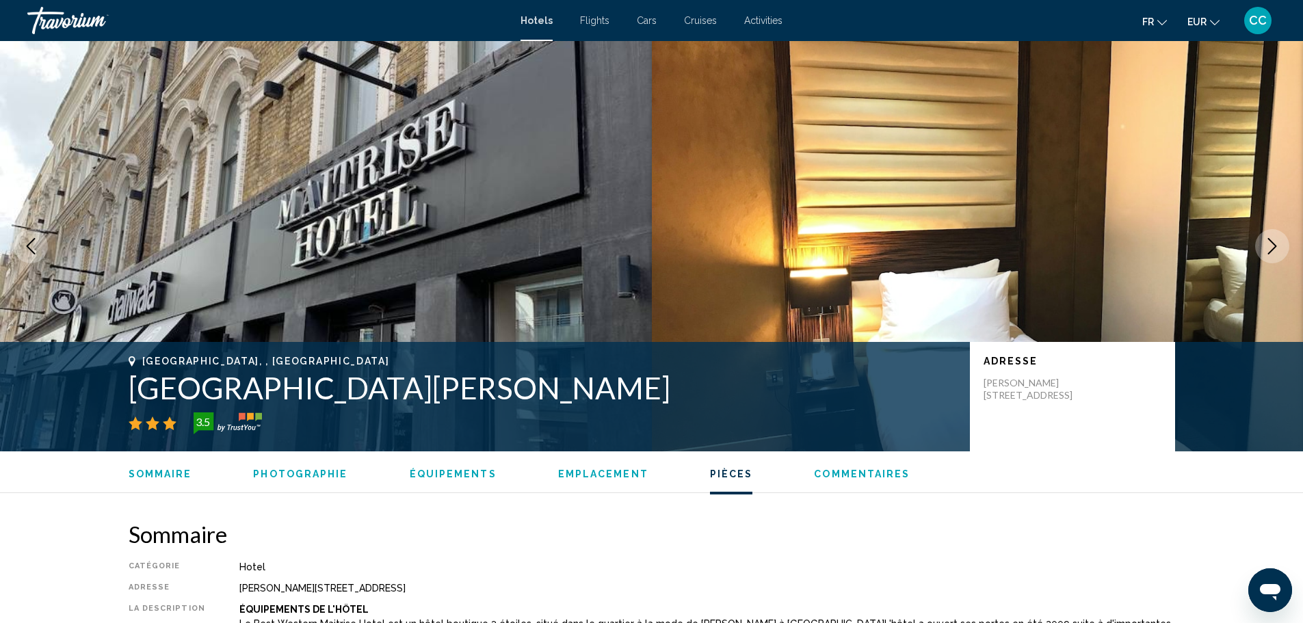
scroll to position [1779, 0]
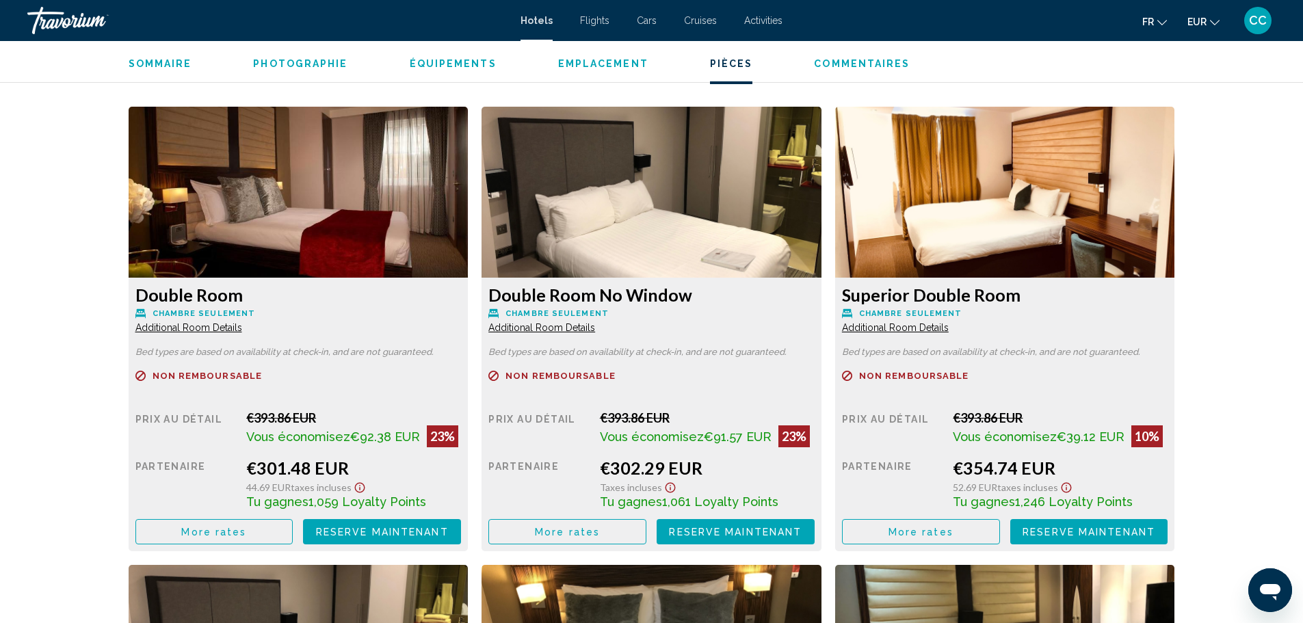
click at [253, 524] on button "More rates" at bounding box center [214, 531] width 158 height 25
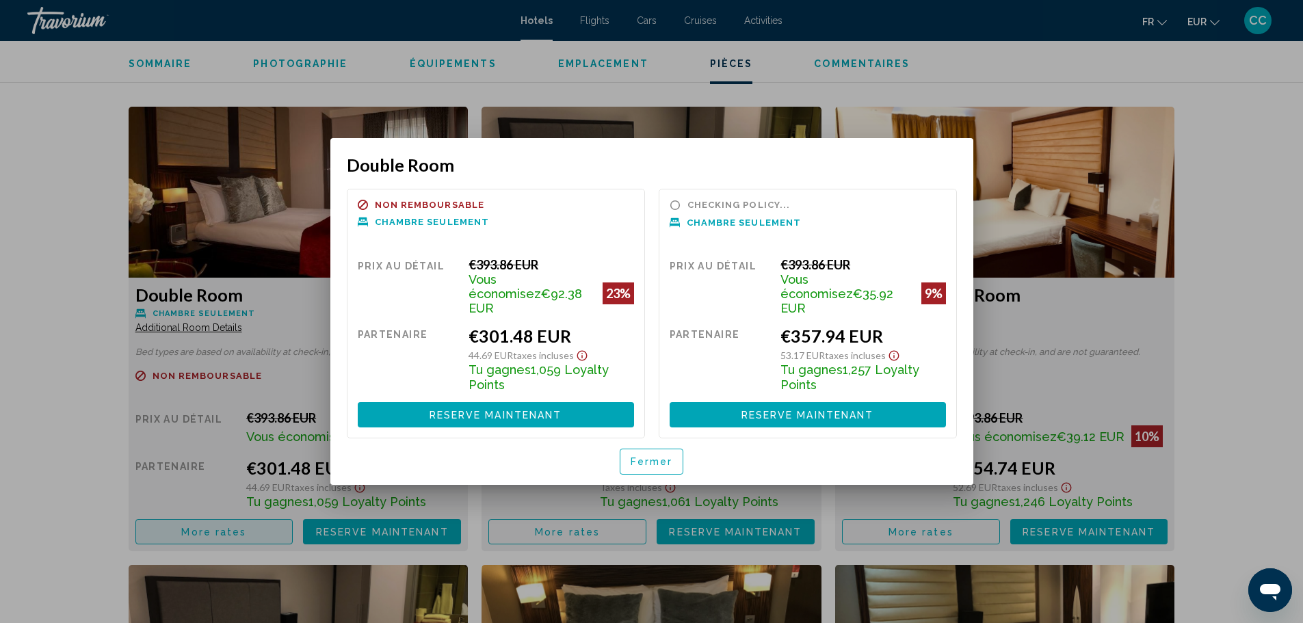
scroll to position [0, 0]
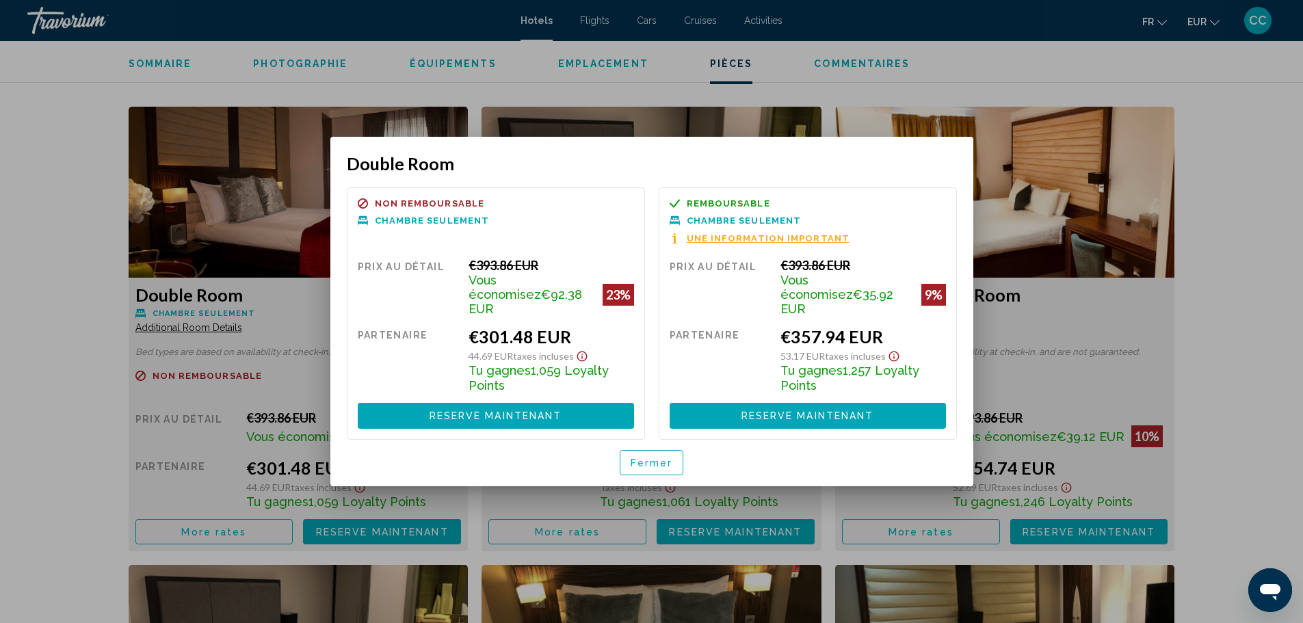
click at [671, 450] on button "Fermer" at bounding box center [652, 462] width 64 height 25
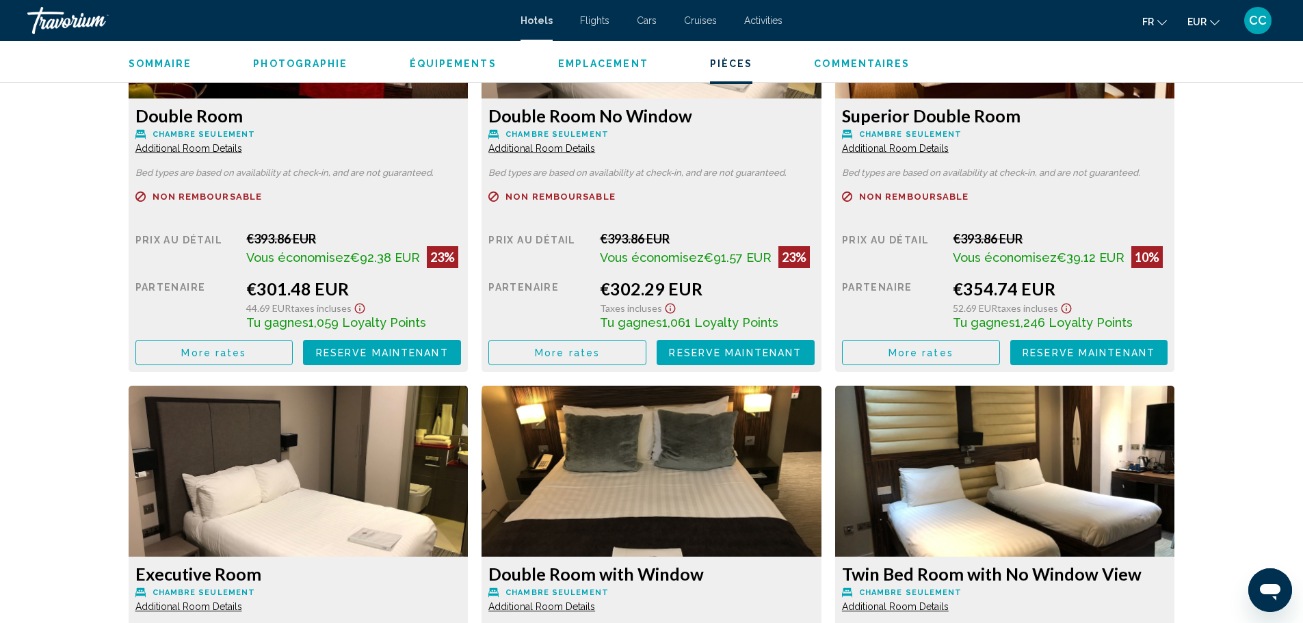
scroll to position [1916, 0]
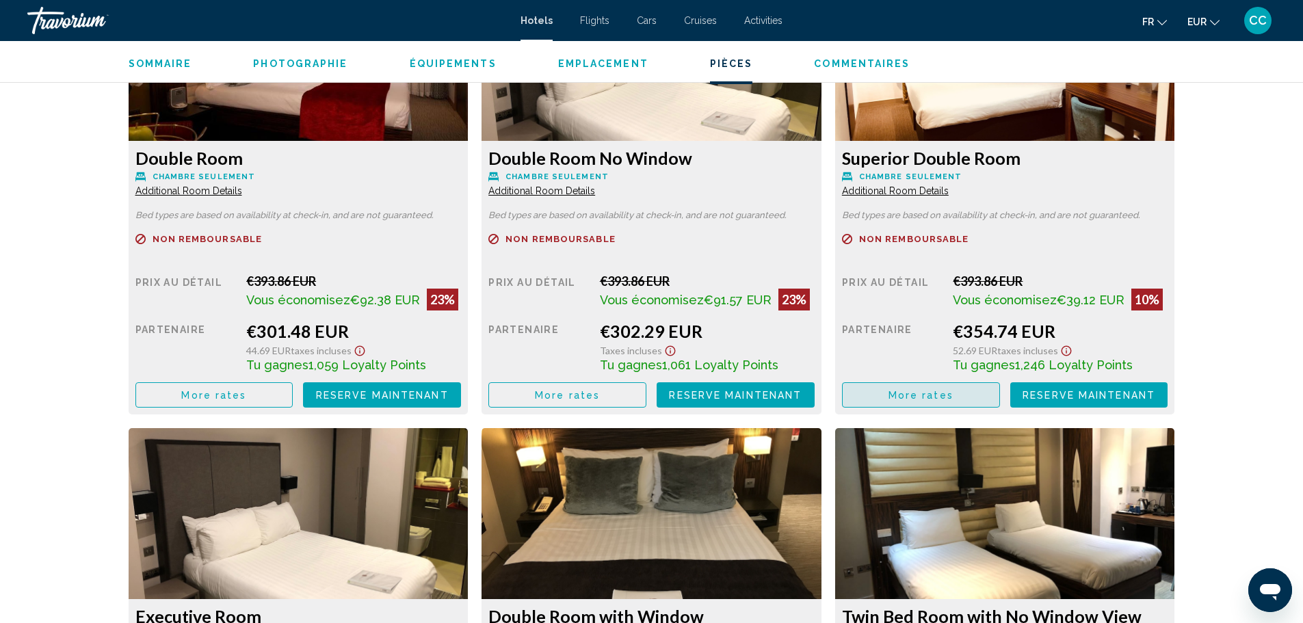
click at [949, 398] on span "More rates" at bounding box center [921, 395] width 65 height 11
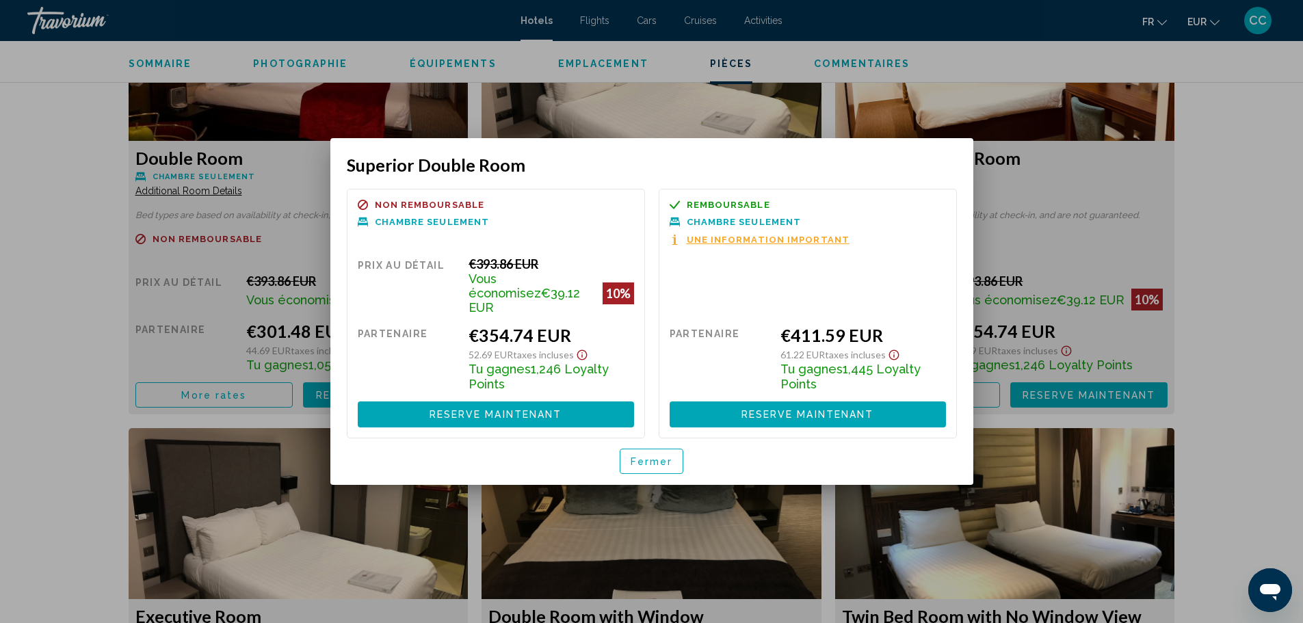
click at [667, 456] on span "Fermer" at bounding box center [652, 461] width 42 height 11
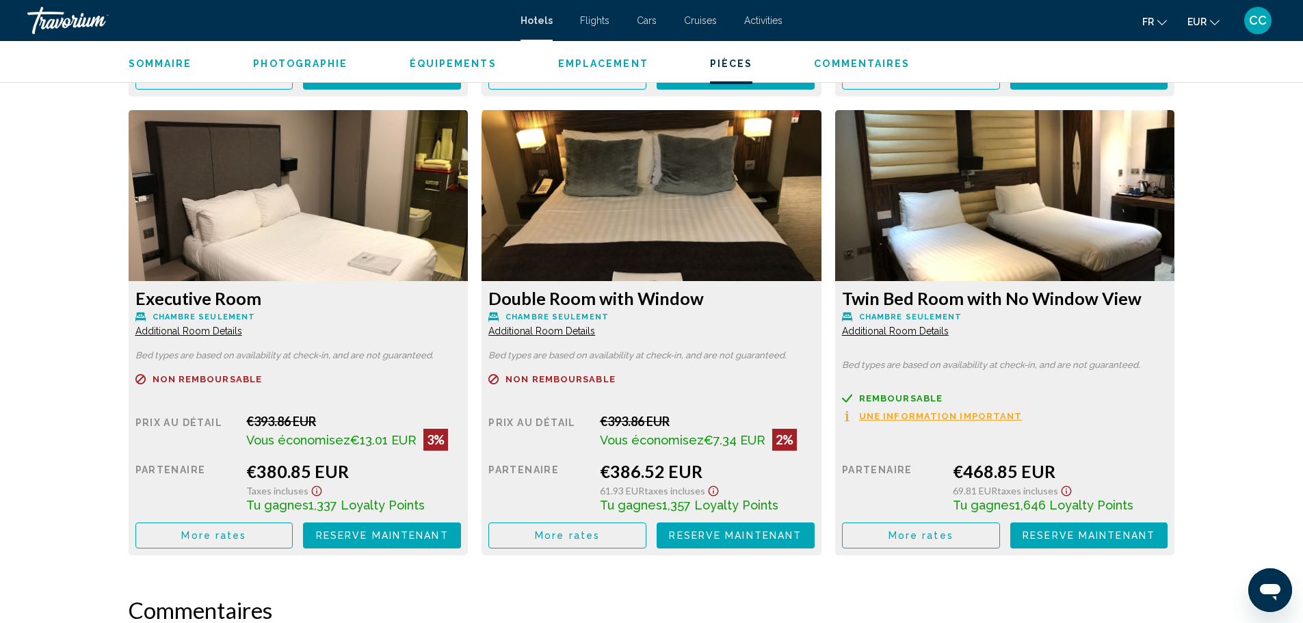
scroll to position [2326, 0]
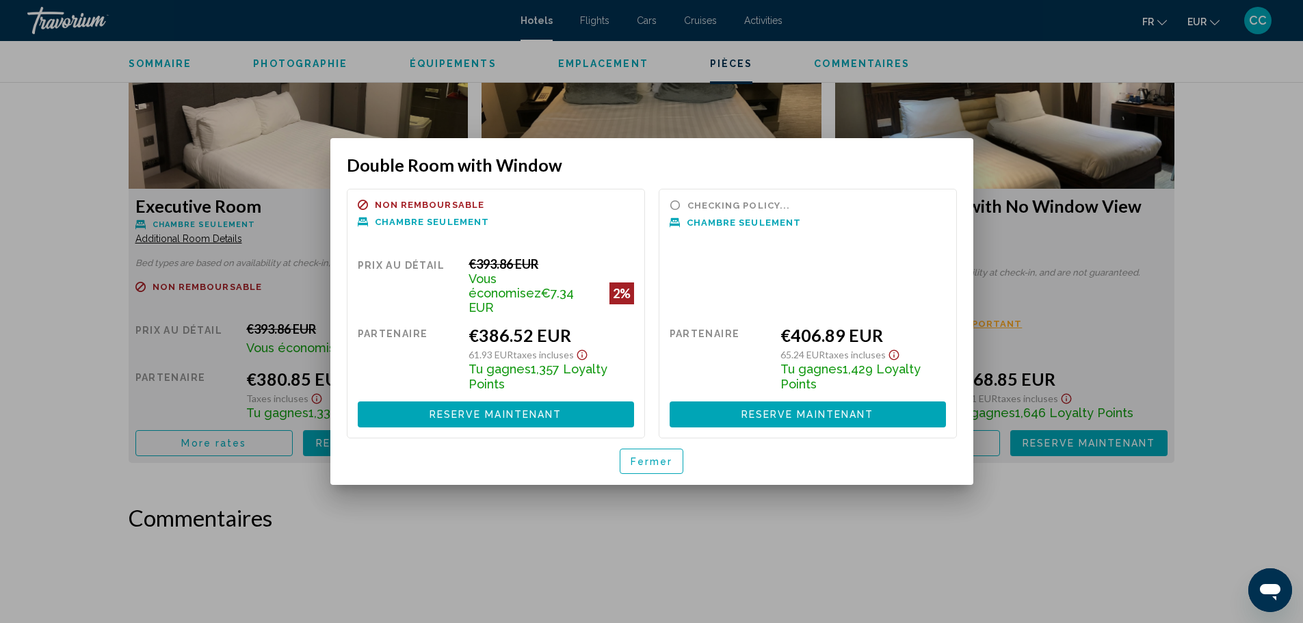
scroll to position [0, 0]
click at [637, 456] on span "Fermer" at bounding box center [652, 461] width 42 height 11
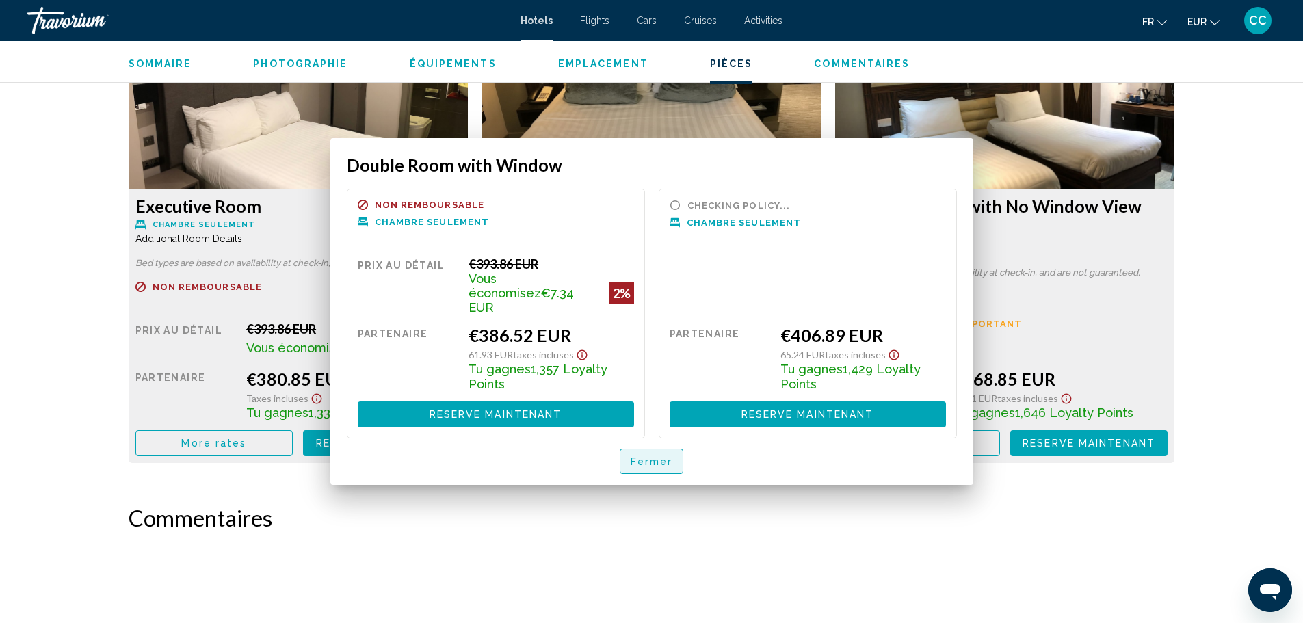
scroll to position [2326, 0]
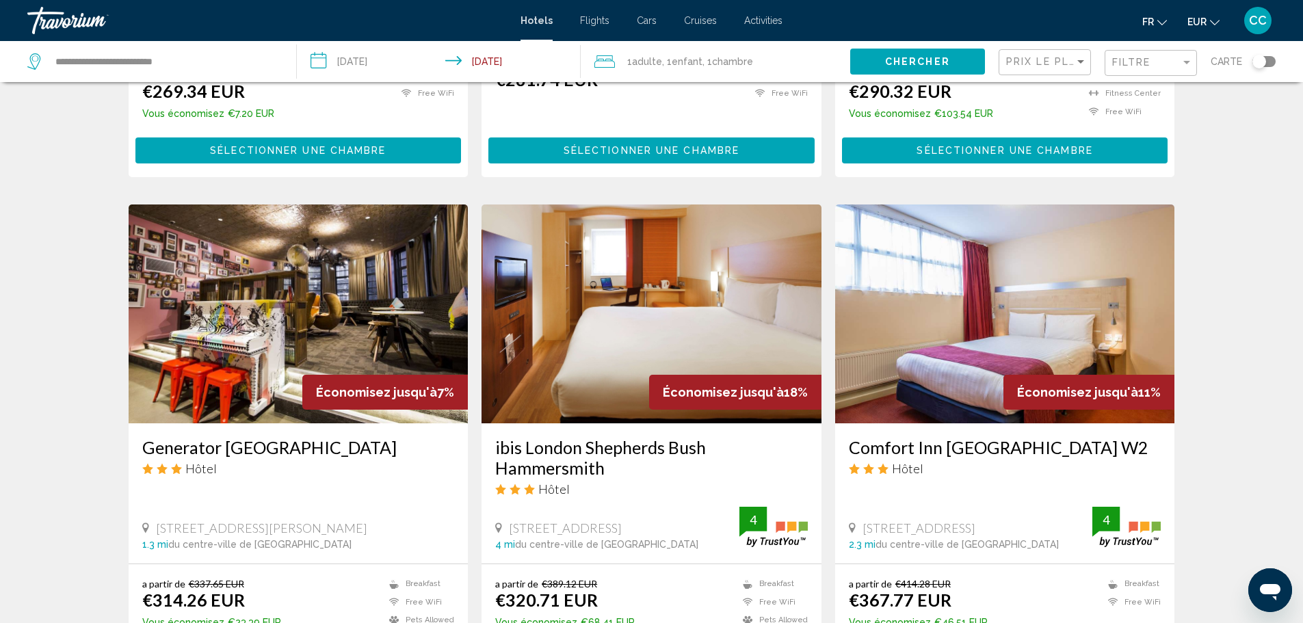
scroll to position [411, 0]
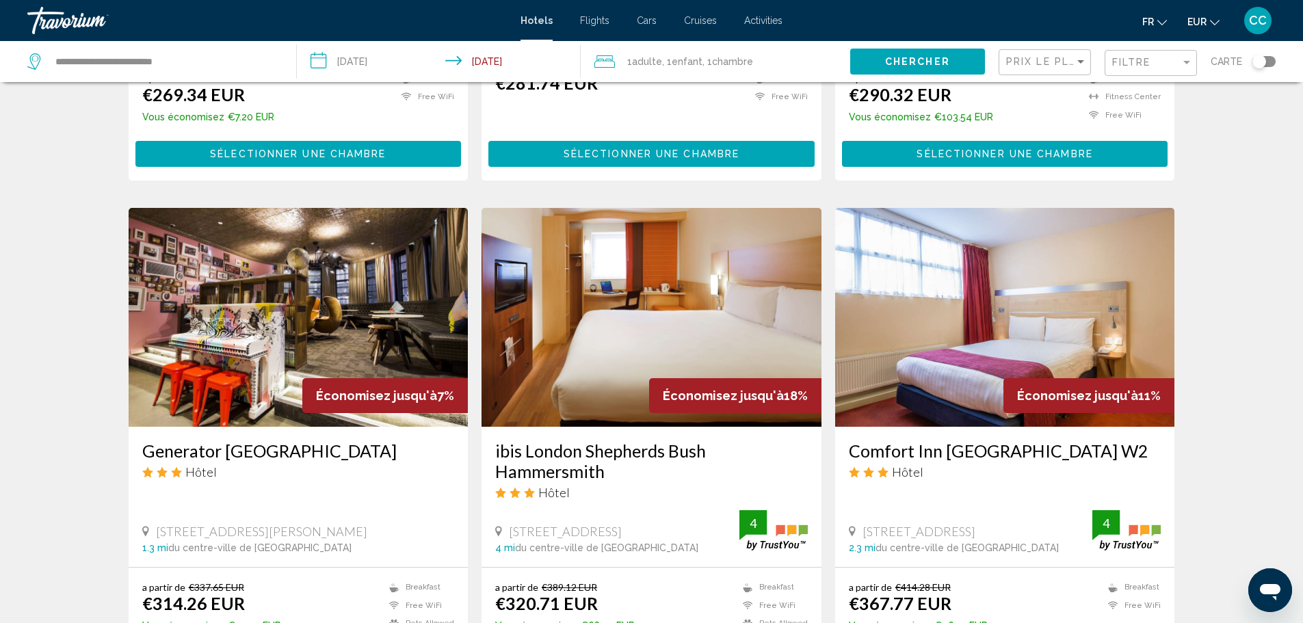
click at [182, 319] on img "Main content" at bounding box center [299, 317] width 340 height 219
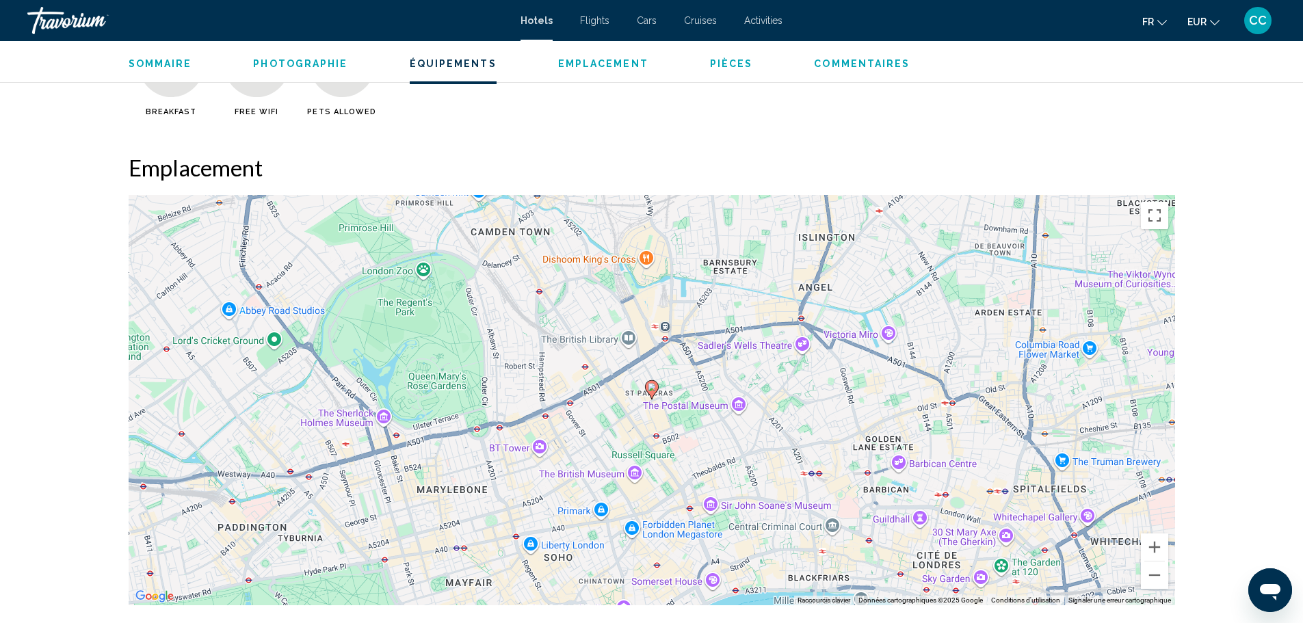
scroll to position [1232, 0]
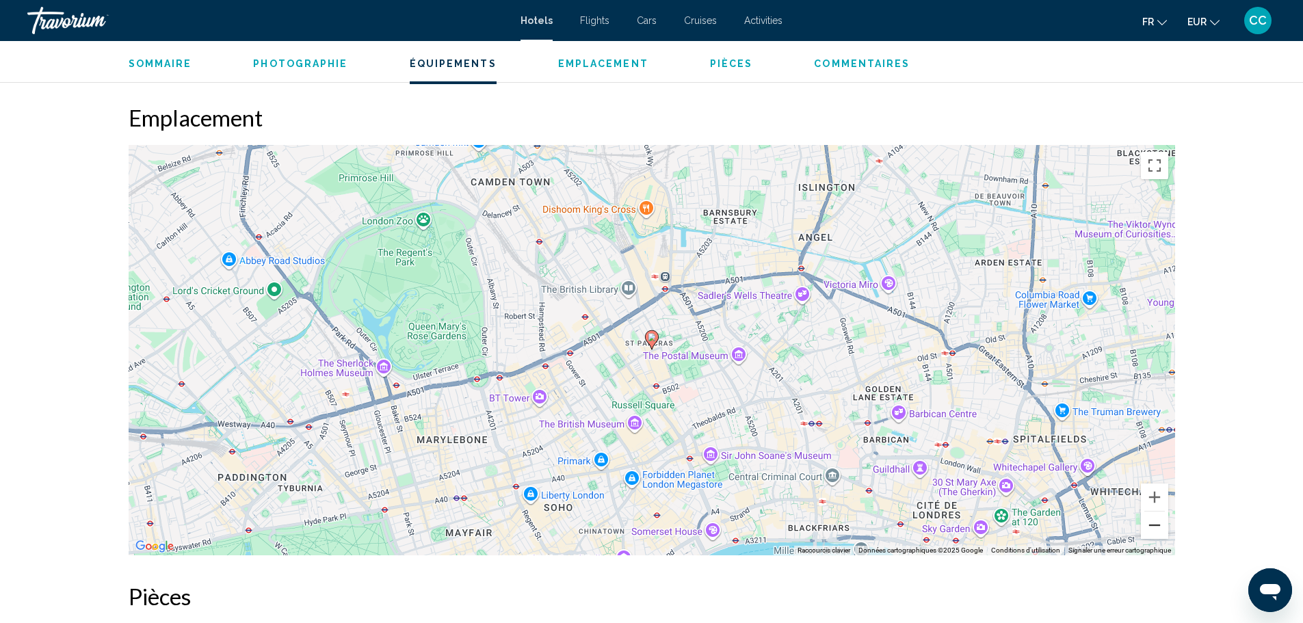
click at [1147, 525] on button "Zoom arrière" at bounding box center [1154, 525] width 27 height 27
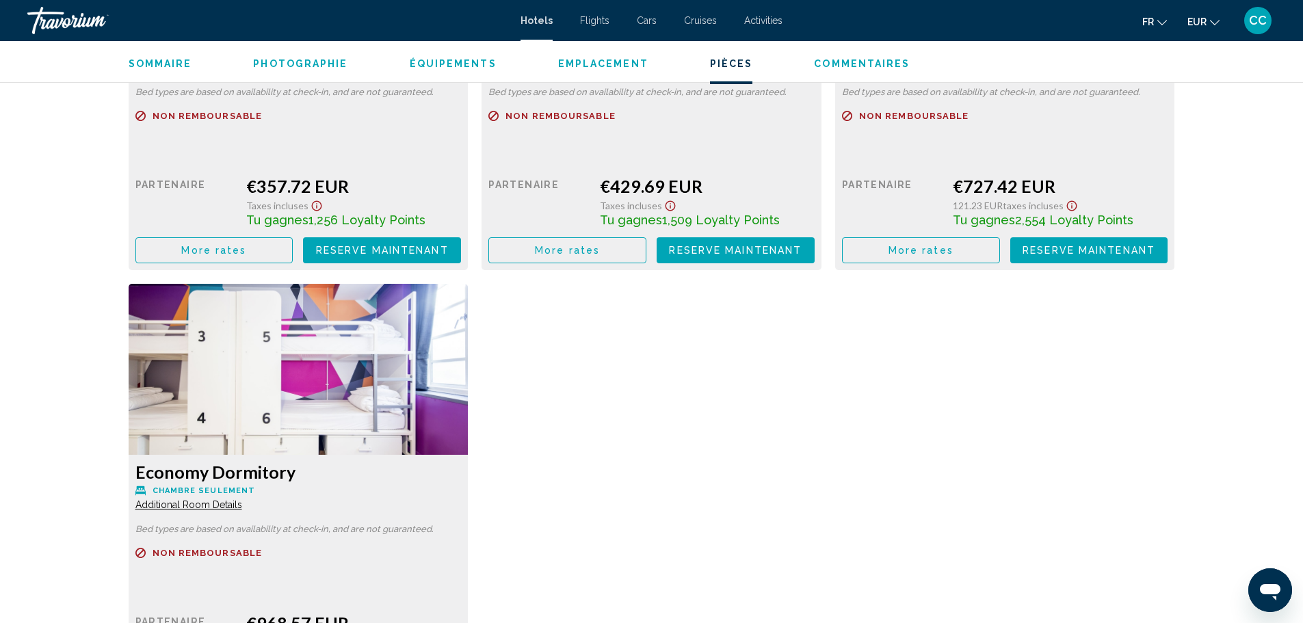
scroll to position [2600, 0]
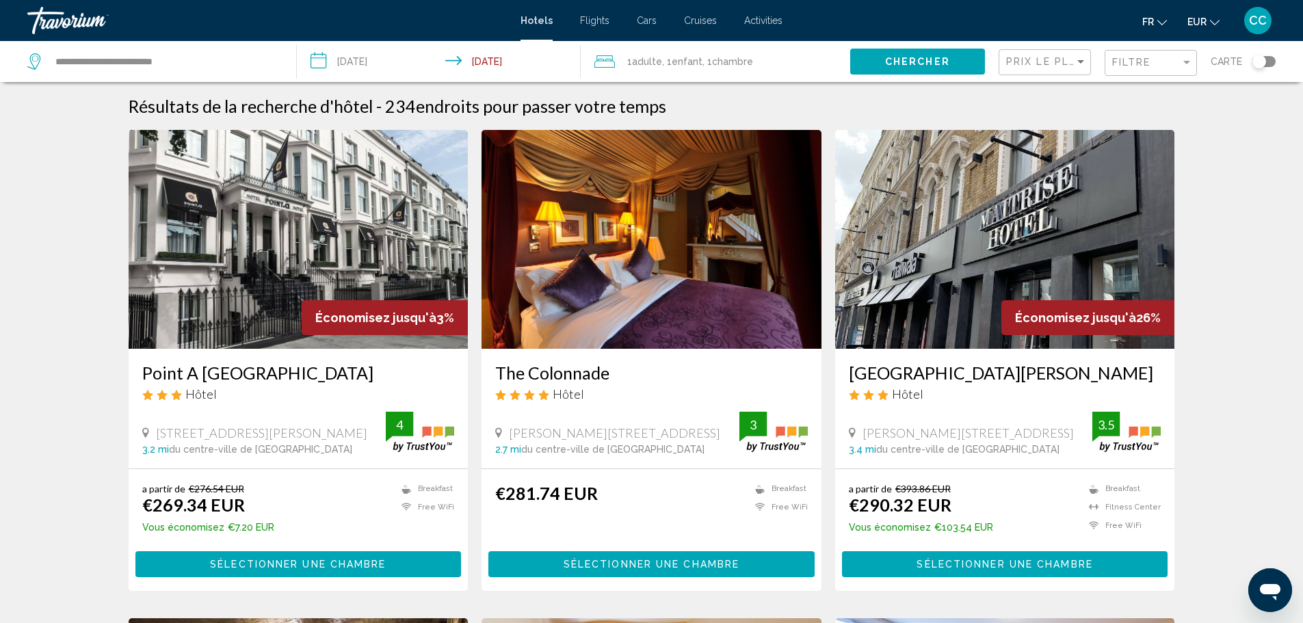
click at [673, 194] on img "Main content" at bounding box center [652, 239] width 340 height 219
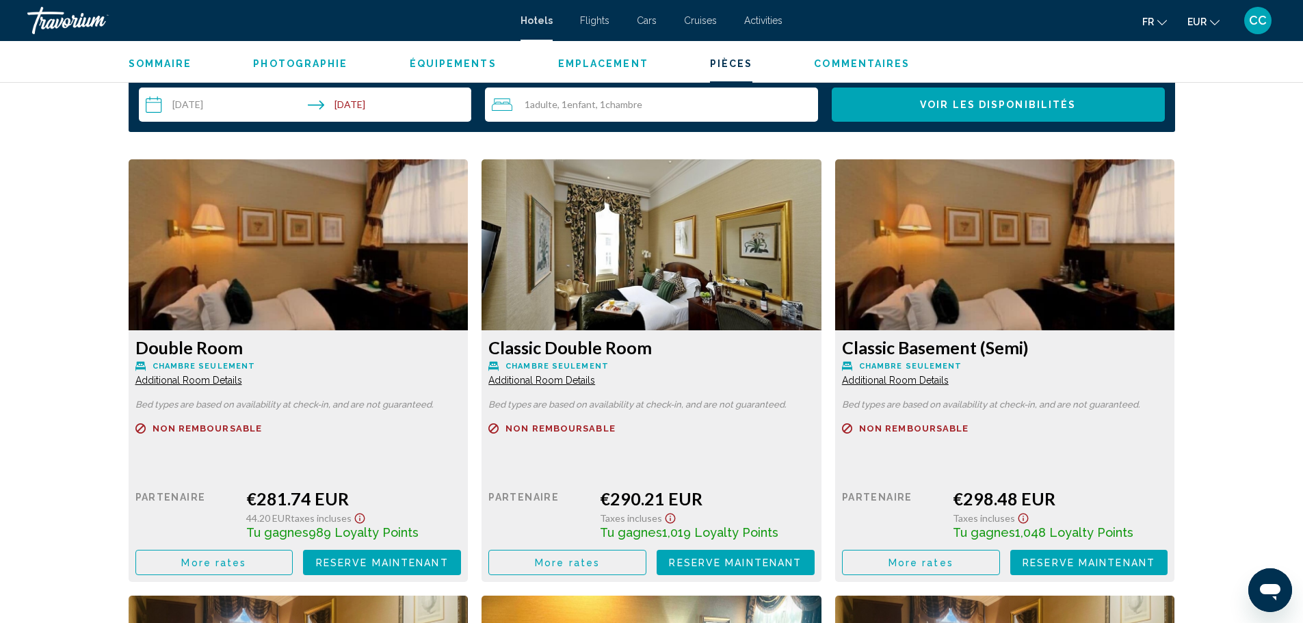
scroll to position [1779, 0]
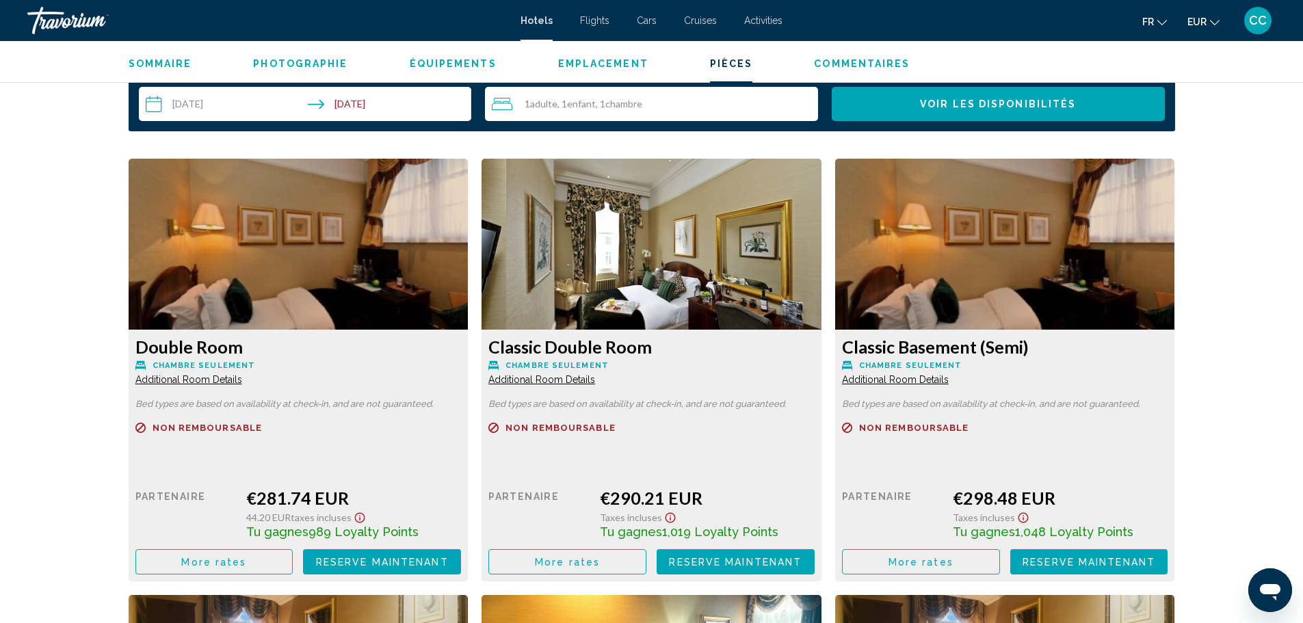
click at [206, 380] on span "Additional Room Details" at bounding box center [188, 379] width 107 height 11
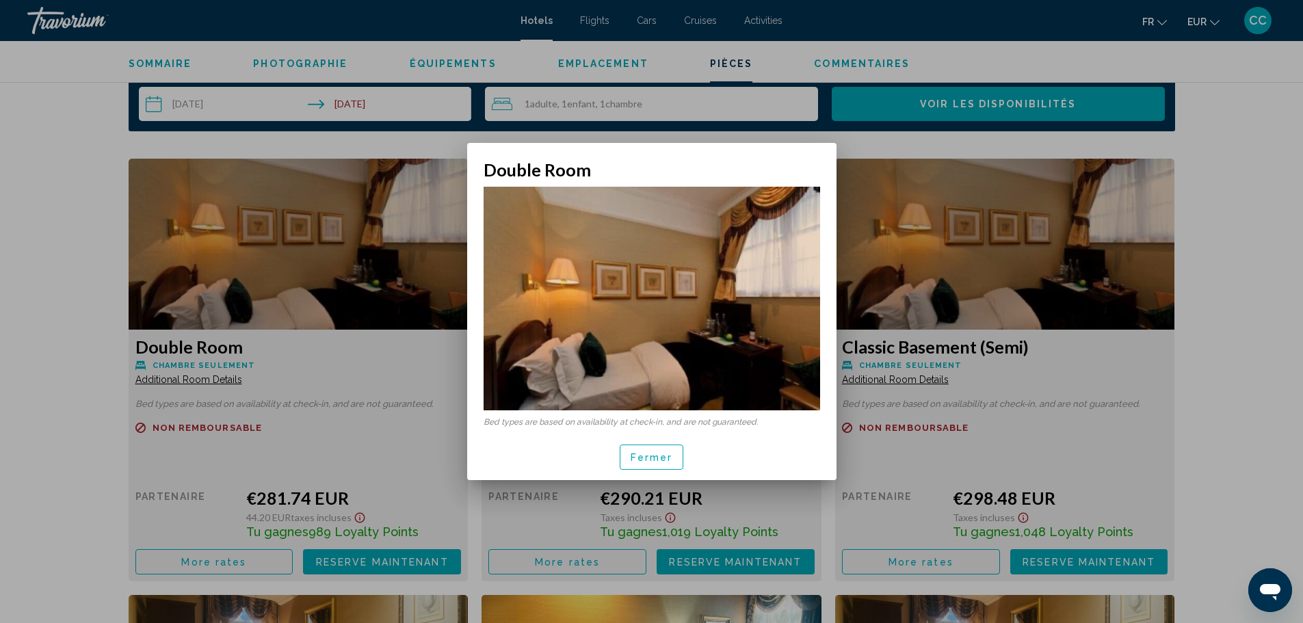
click at [663, 449] on button "Fermer" at bounding box center [652, 457] width 64 height 25
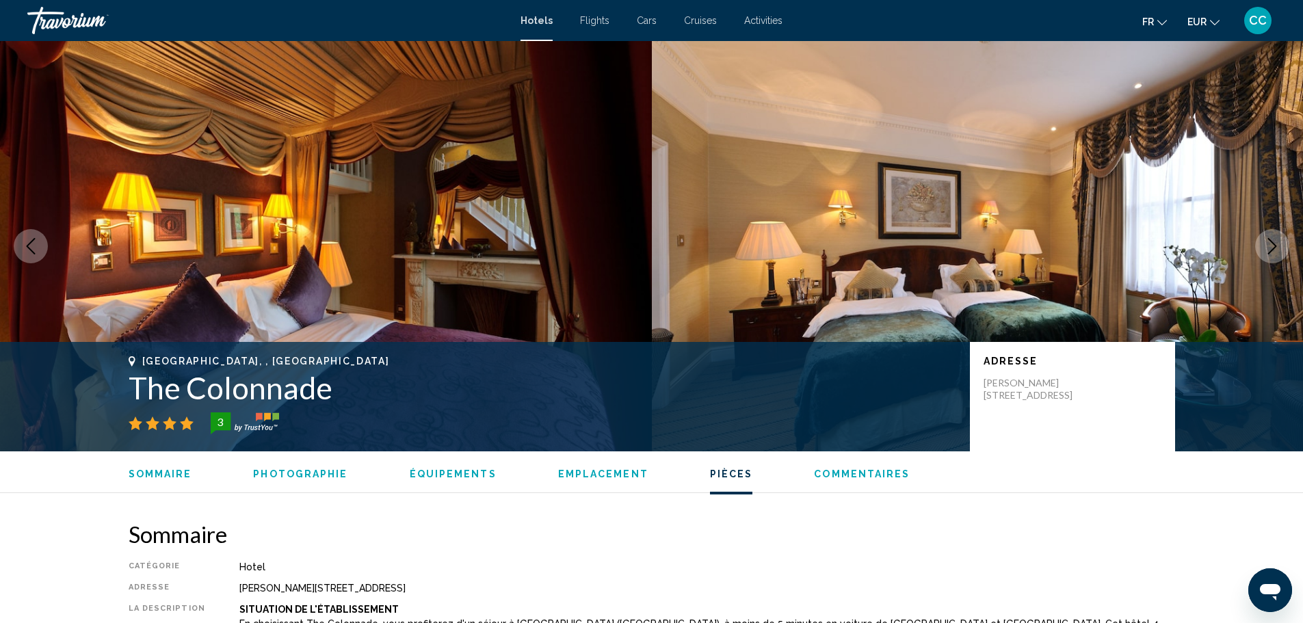
scroll to position [1779, 0]
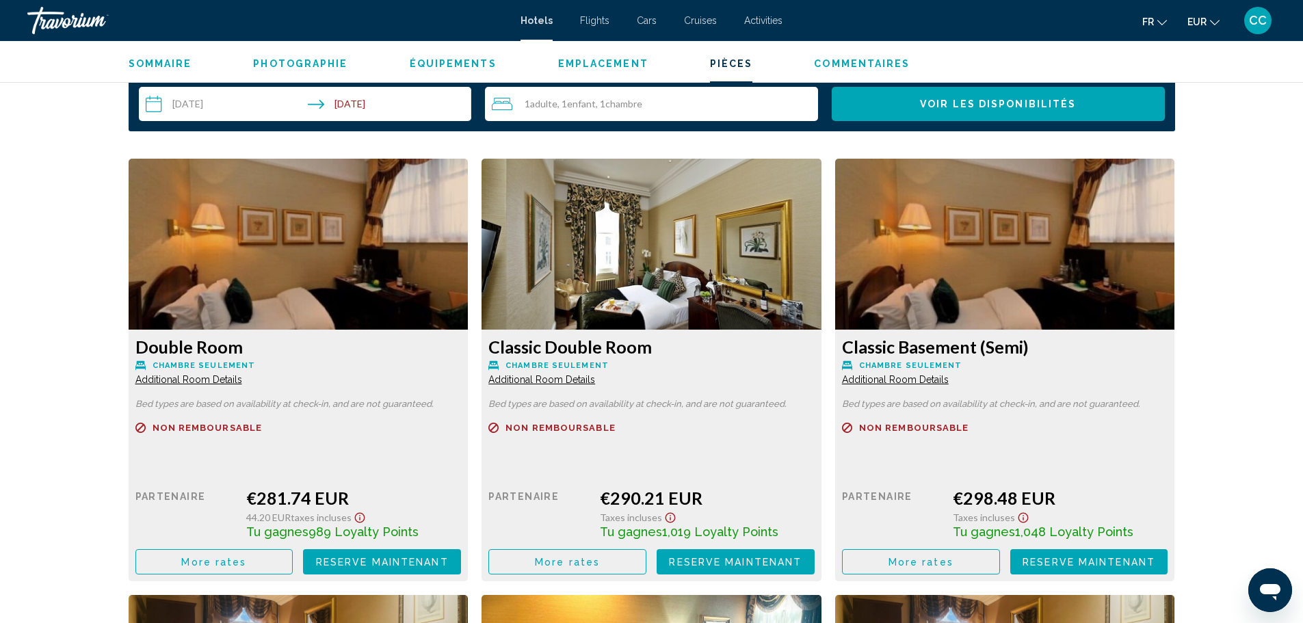
click at [242, 376] on span "Additional Room Details" at bounding box center [188, 379] width 107 height 11
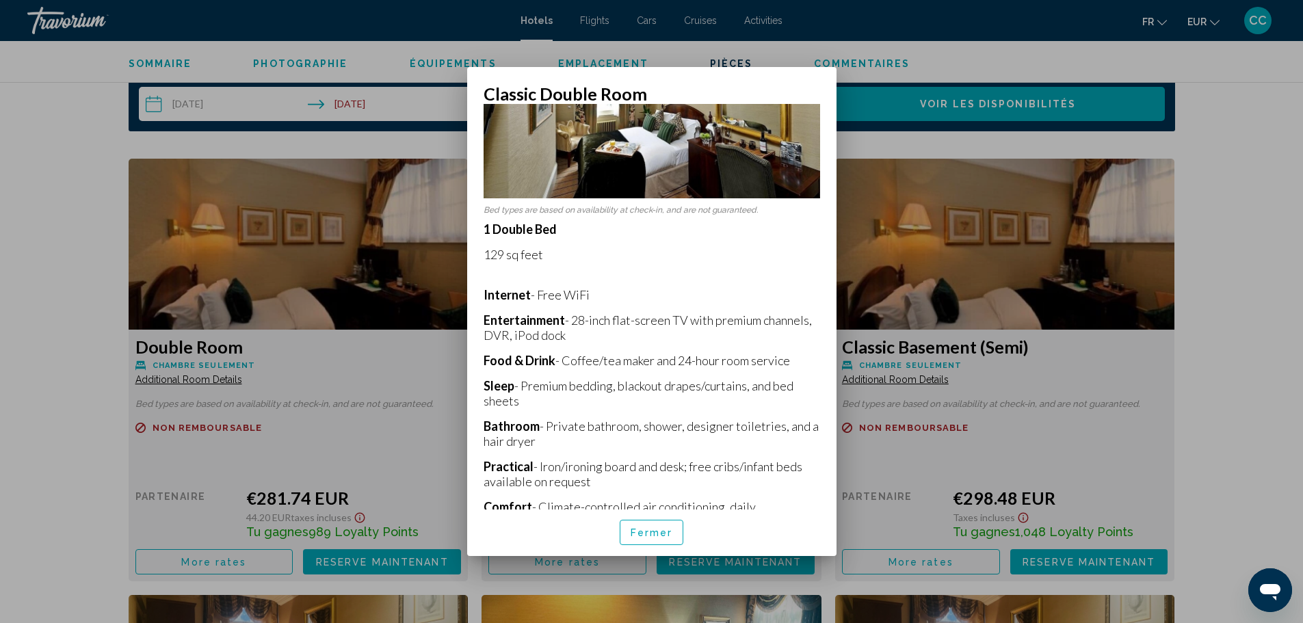
scroll to position [205, 0]
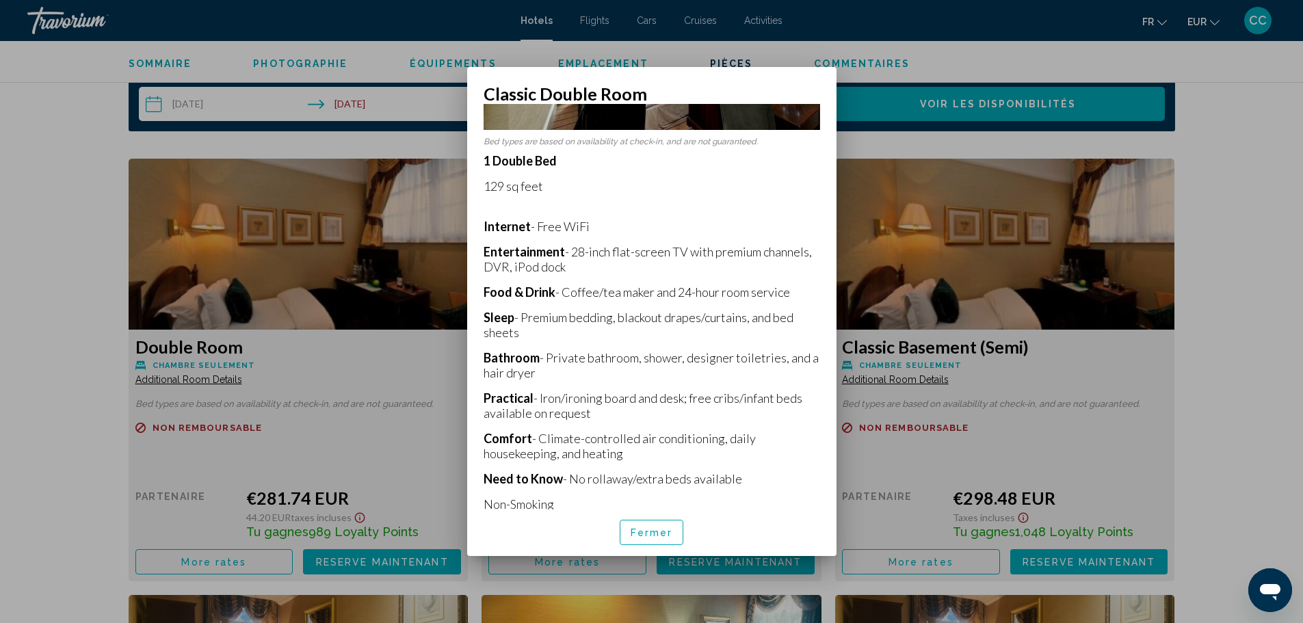
click at [649, 531] on span "Fermer" at bounding box center [652, 533] width 42 height 11
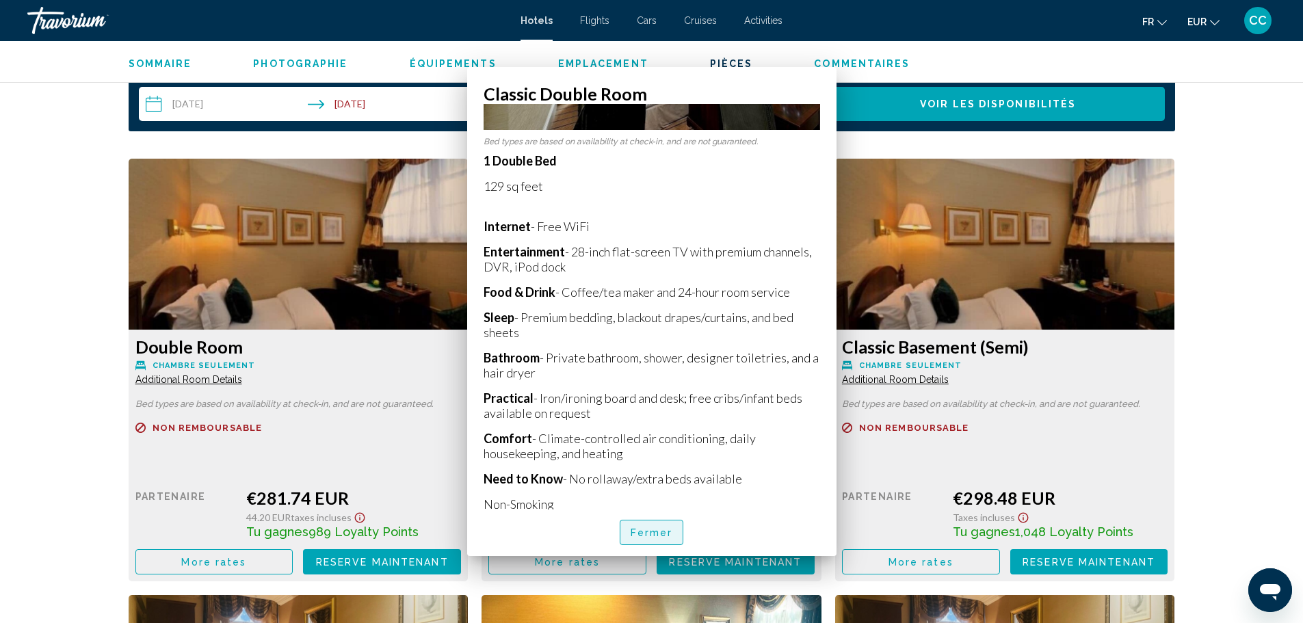
scroll to position [1779, 0]
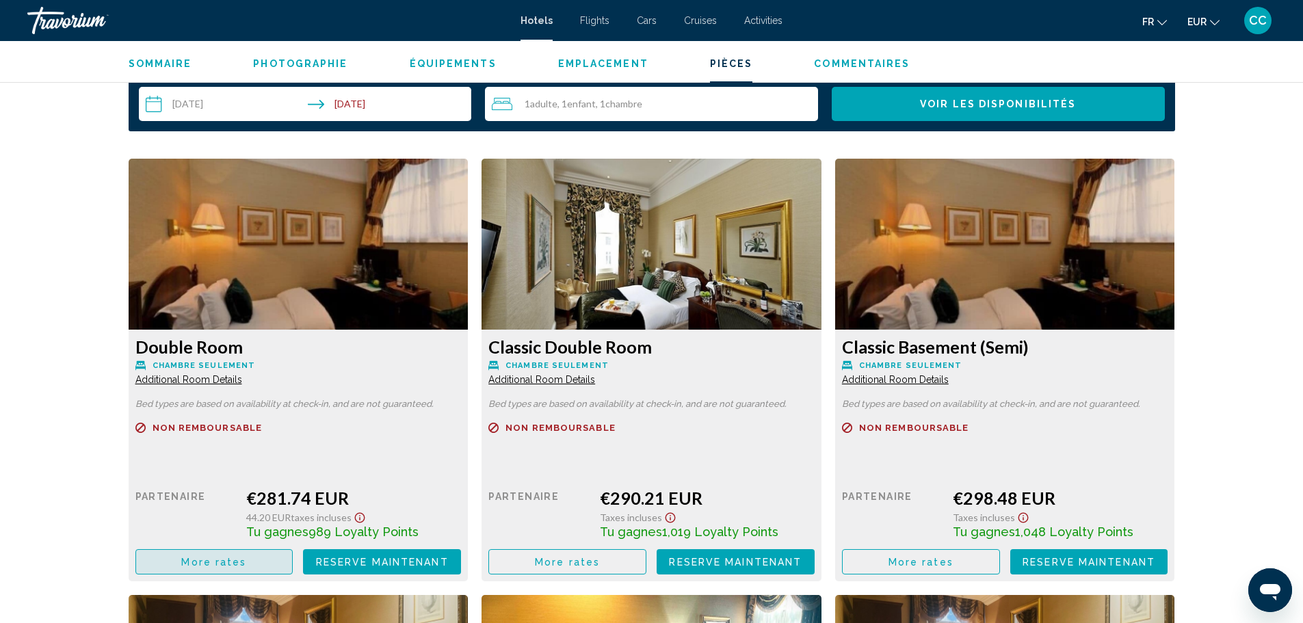
click at [224, 558] on span "More rates" at bounding box center [213, 562] width 65 height 11
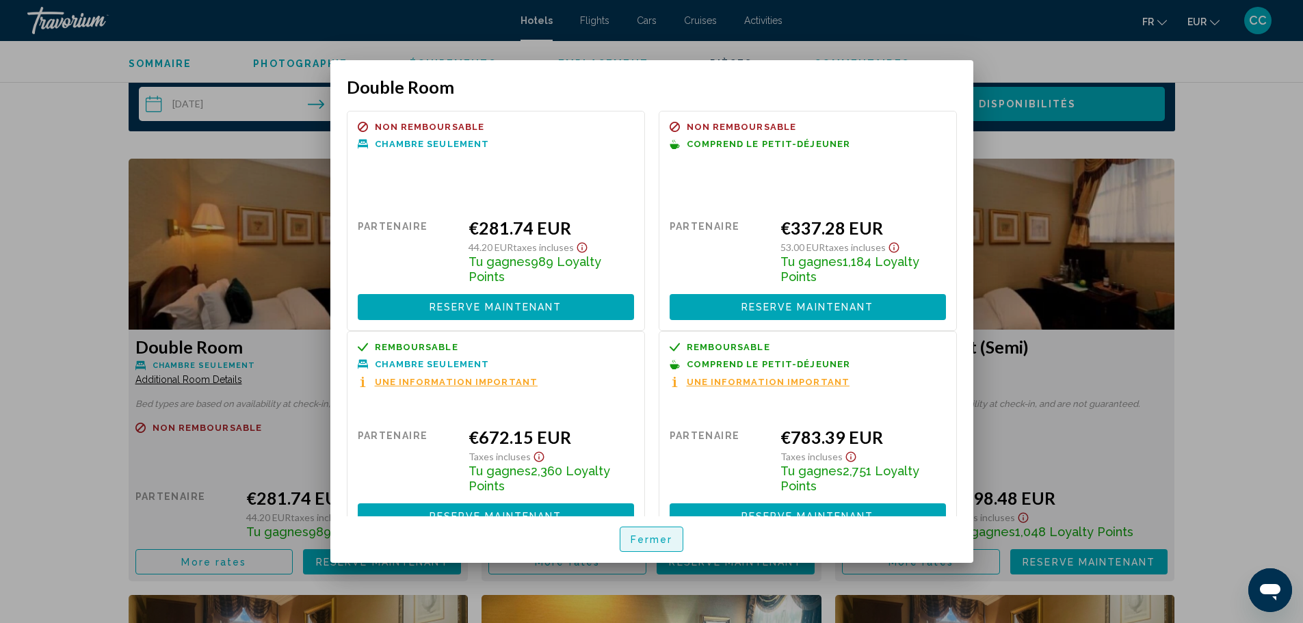
click at [643, 539] on span "Fermer" at bounding box center [652, 539] width 42 height 11
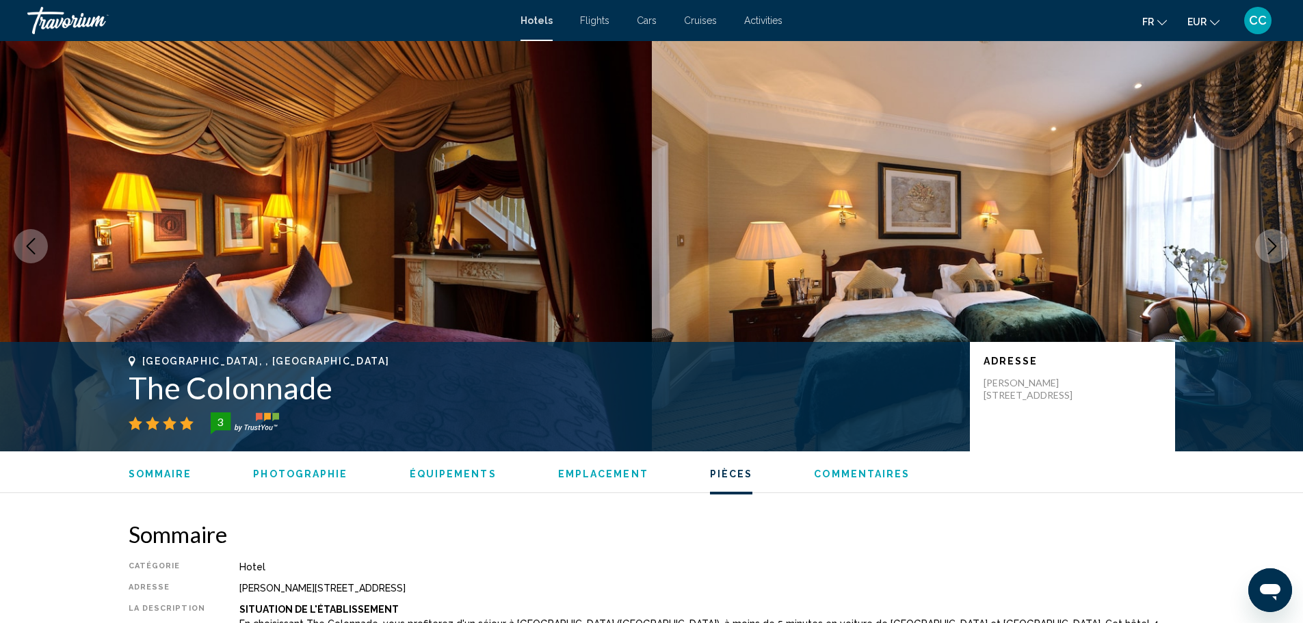
scroll to position [1779, 0]
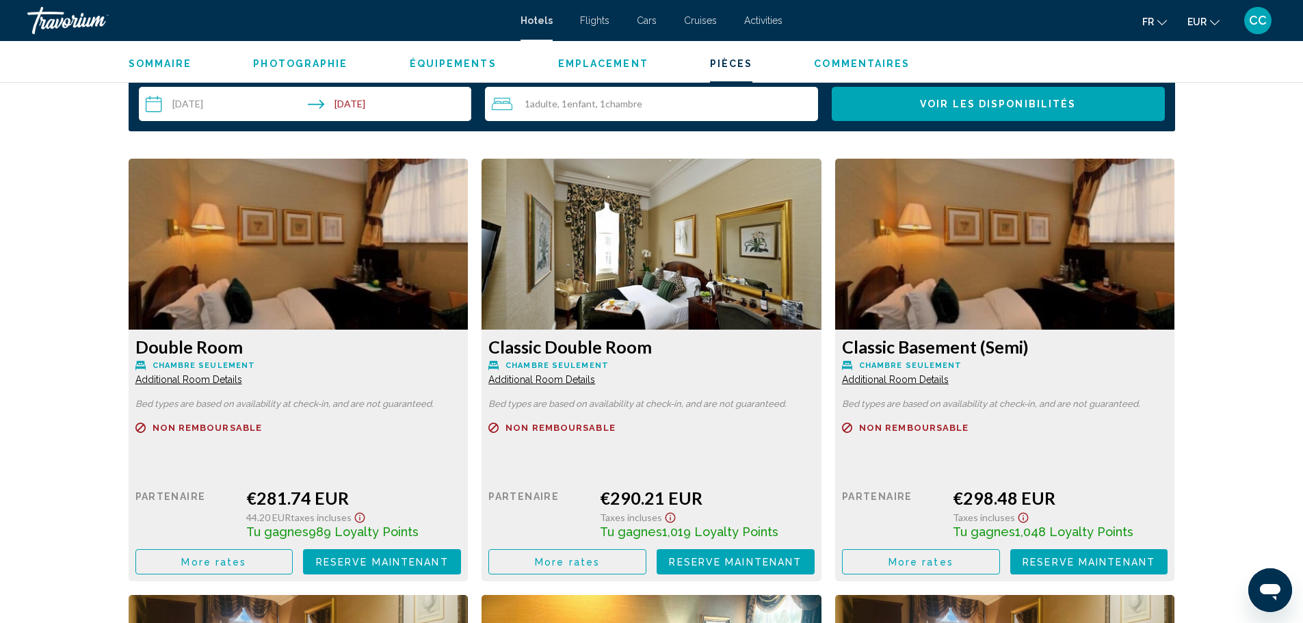
click at [246, 562] on span "More rates" at bounding box center [213, 562] width 65 height 11
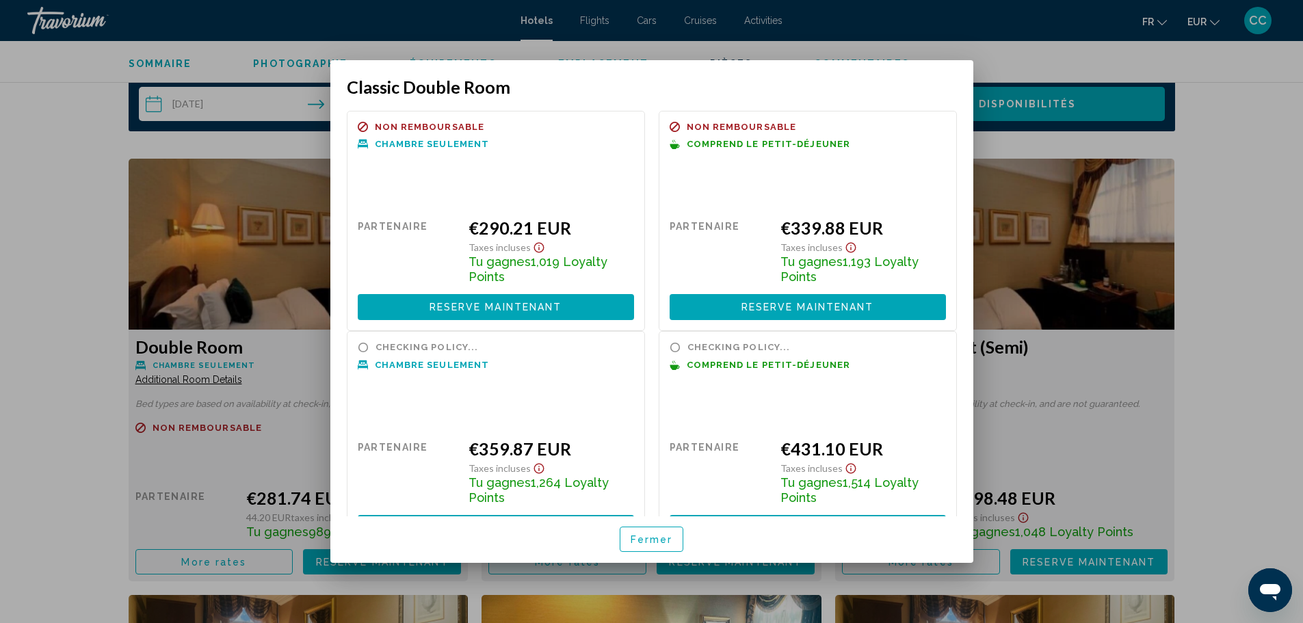
scroll to position [0, 0]
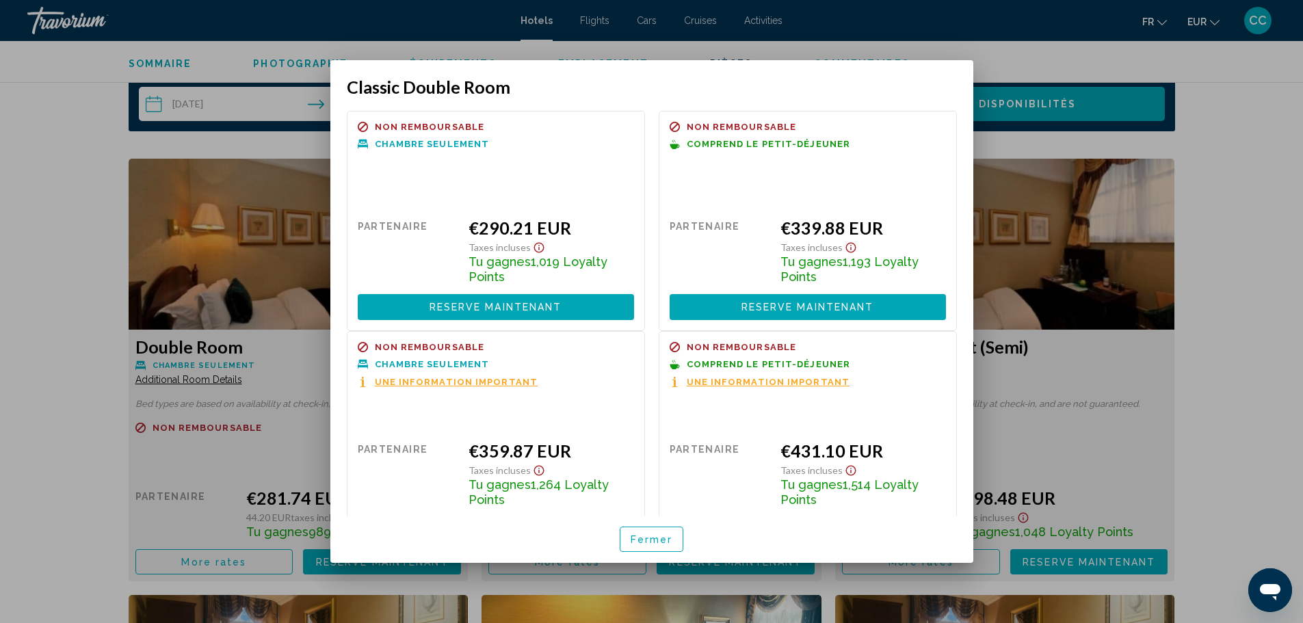
click at [647, 534] on span "Fermer" at bounding box center [652, 539] width 42 height 11
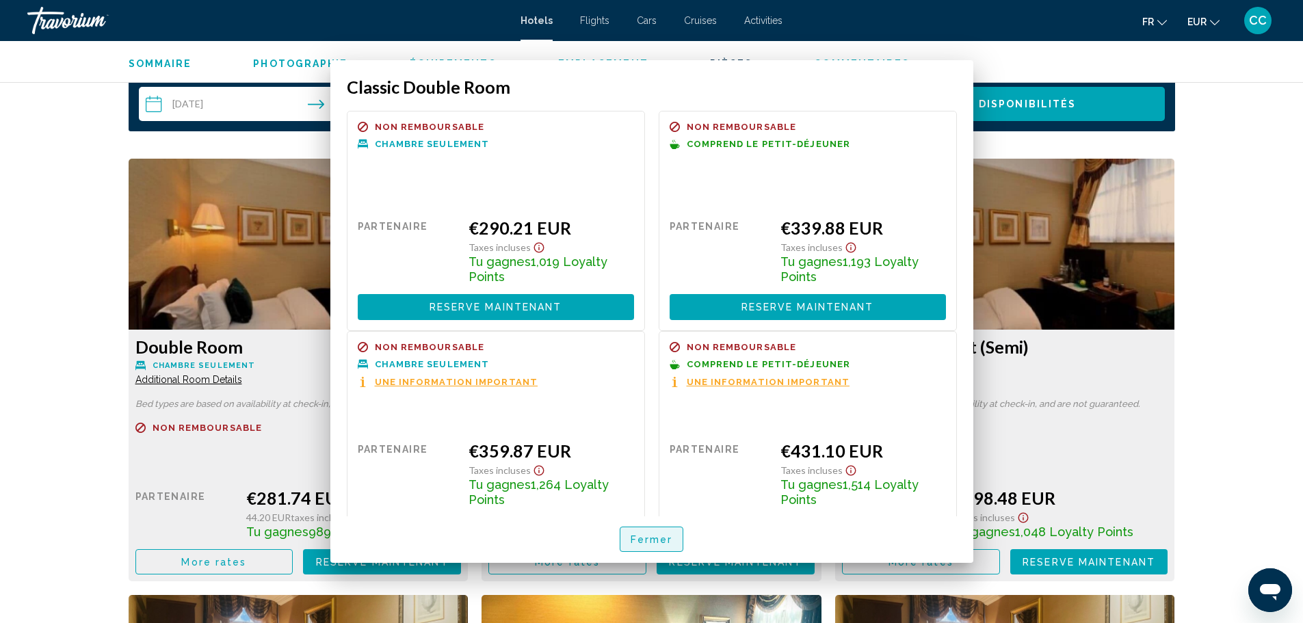
scroll to position [1779, 0]
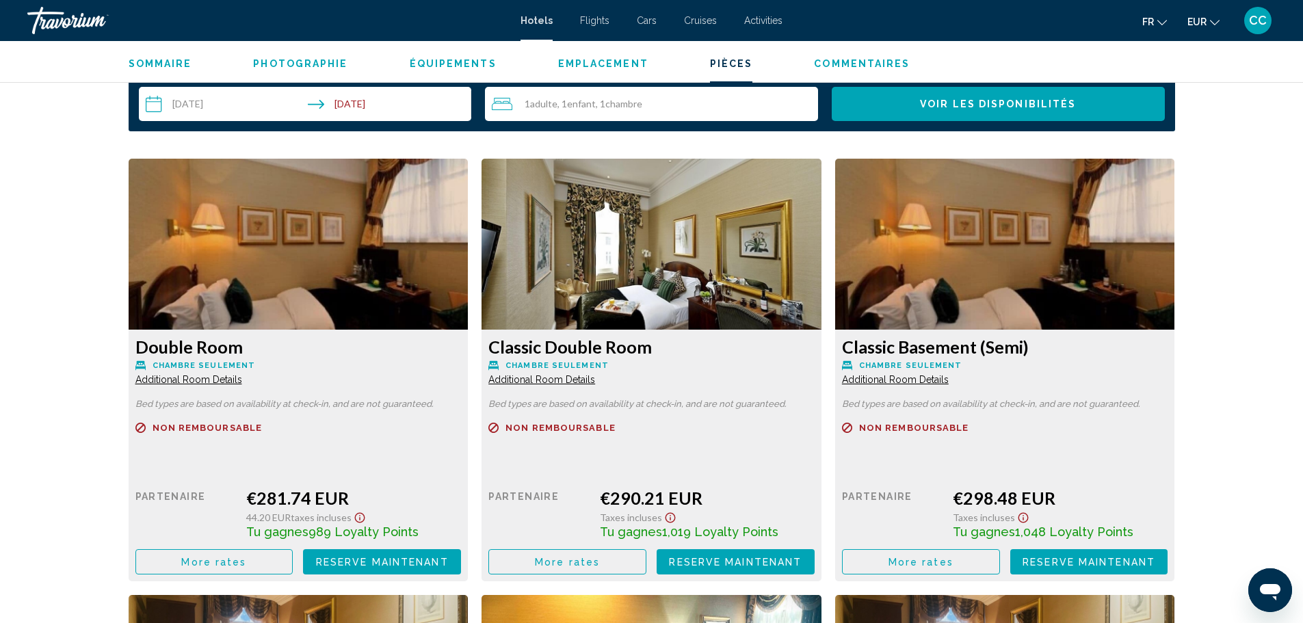
click at [1264, 25] on span "CC" at bounding box center [1258, 21] width 18 height 14
click at [1146, 130] on link "Mon compte" at bounding box center [1176, 129] width 71 height 18
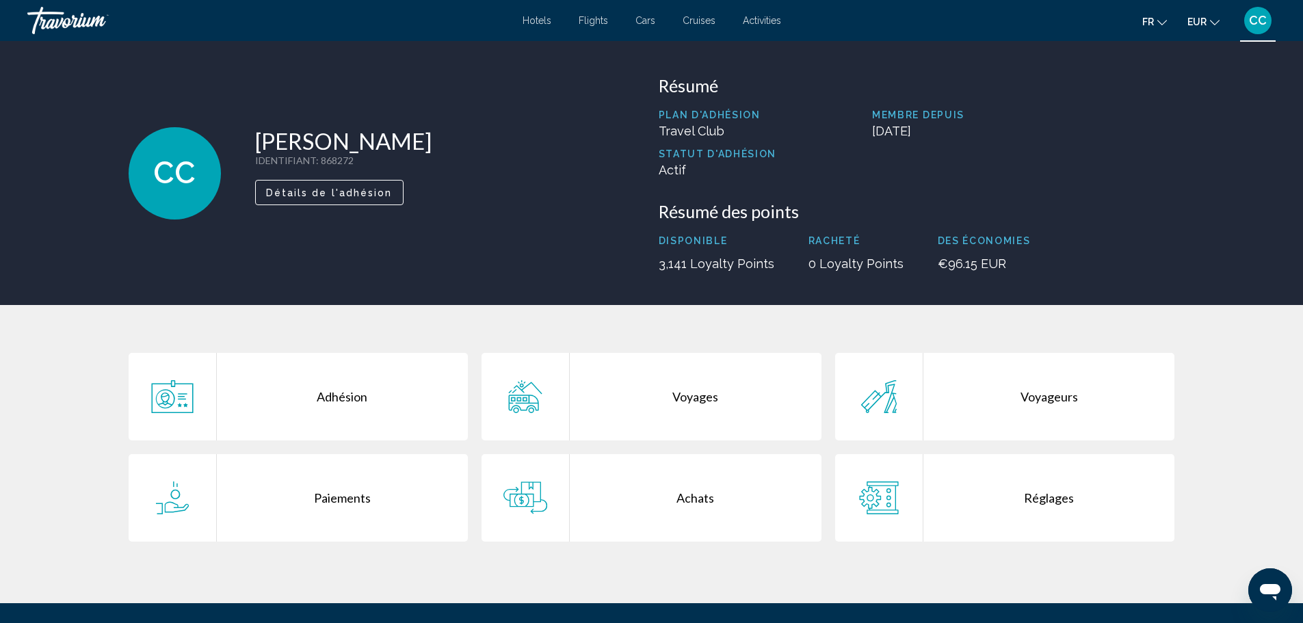
click at [626, 496] on div "Achats" at bounding box center [696, 498] width 252 height 88
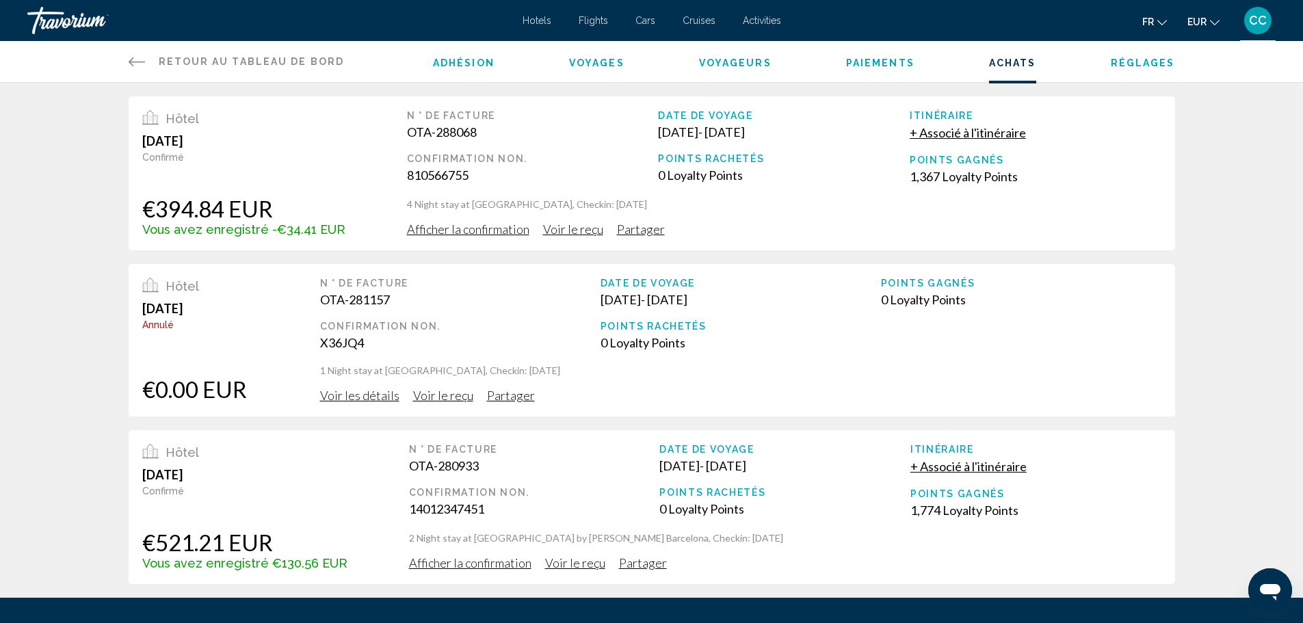
click at [413, 224] on span "Afficher la confirmation" at bounding box center [468, 229] width 122 height 15
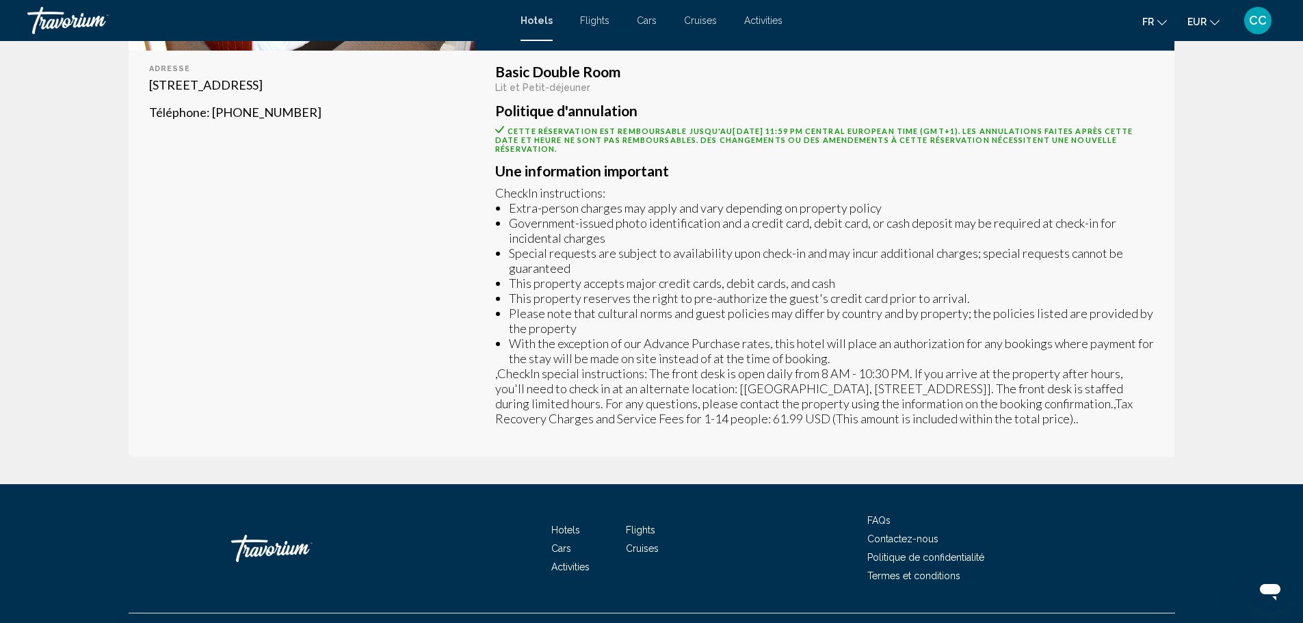
scroll to position [454, 0]
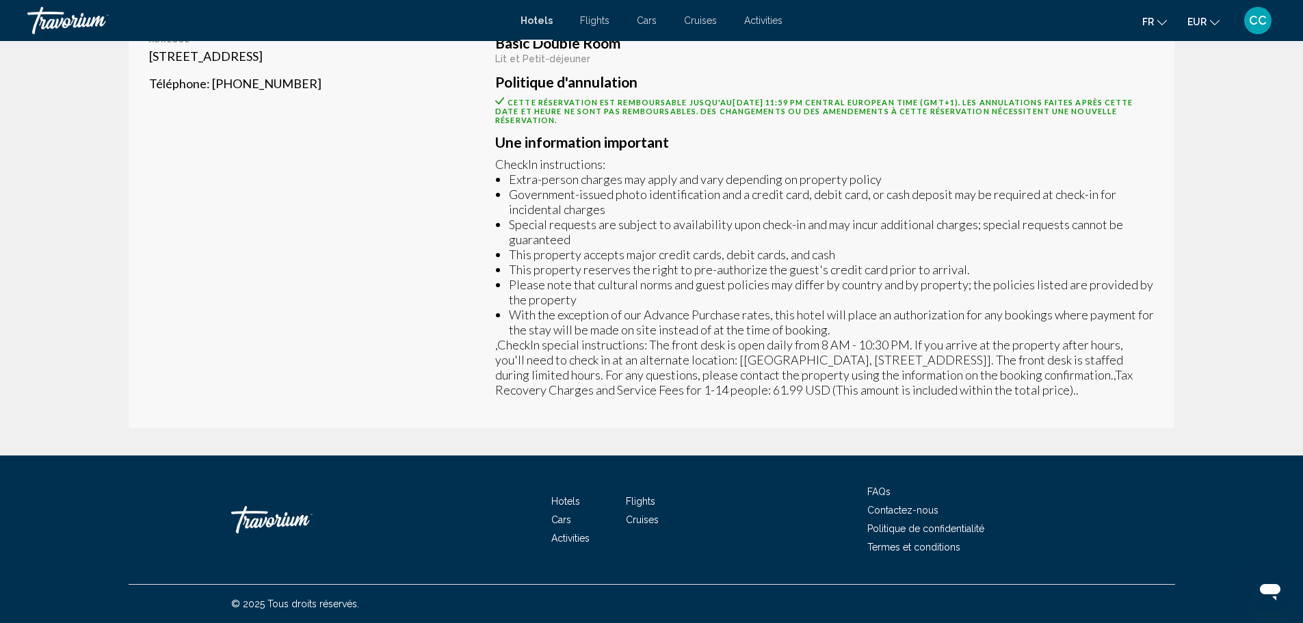
click at [924, 508] on span "Contactez-nous" at bounding box center [903, 510] width 71 height 11
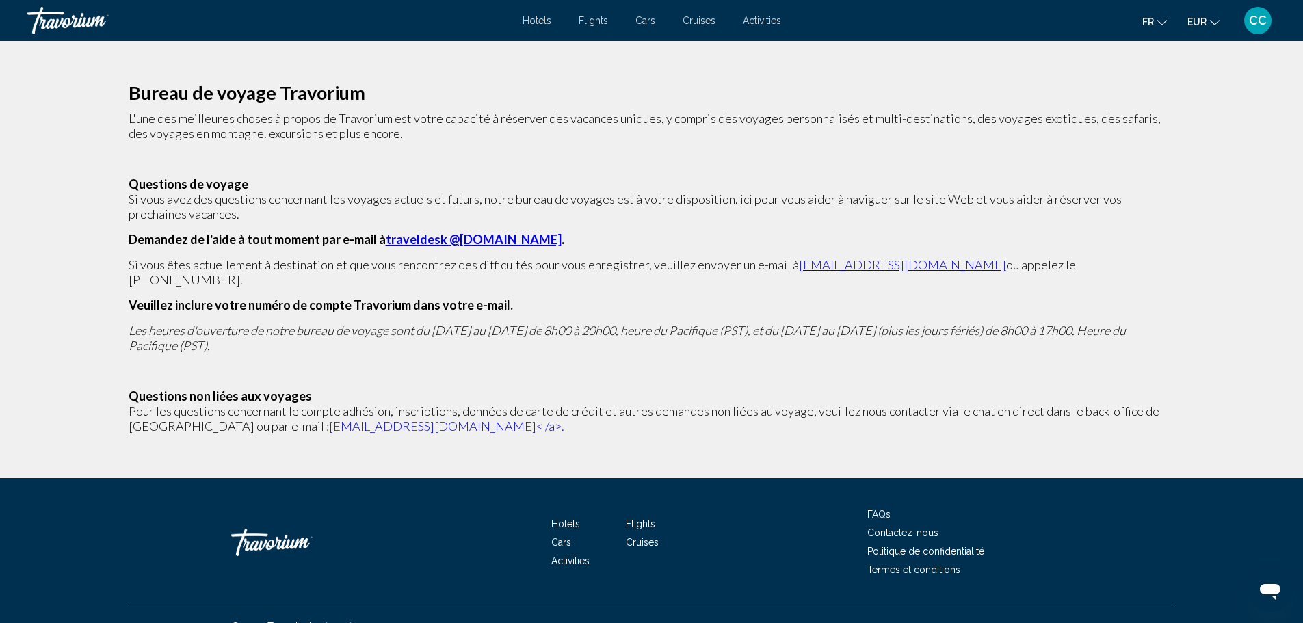
click at [504, 239] on link "traveldesk @[DOMAIN_NAME]" at bounding box center [474, 239] width 176 height 15
click at [893, 179] on h4 "Questions de voyage" at bounding box center [652, 184] width 1047 height 15
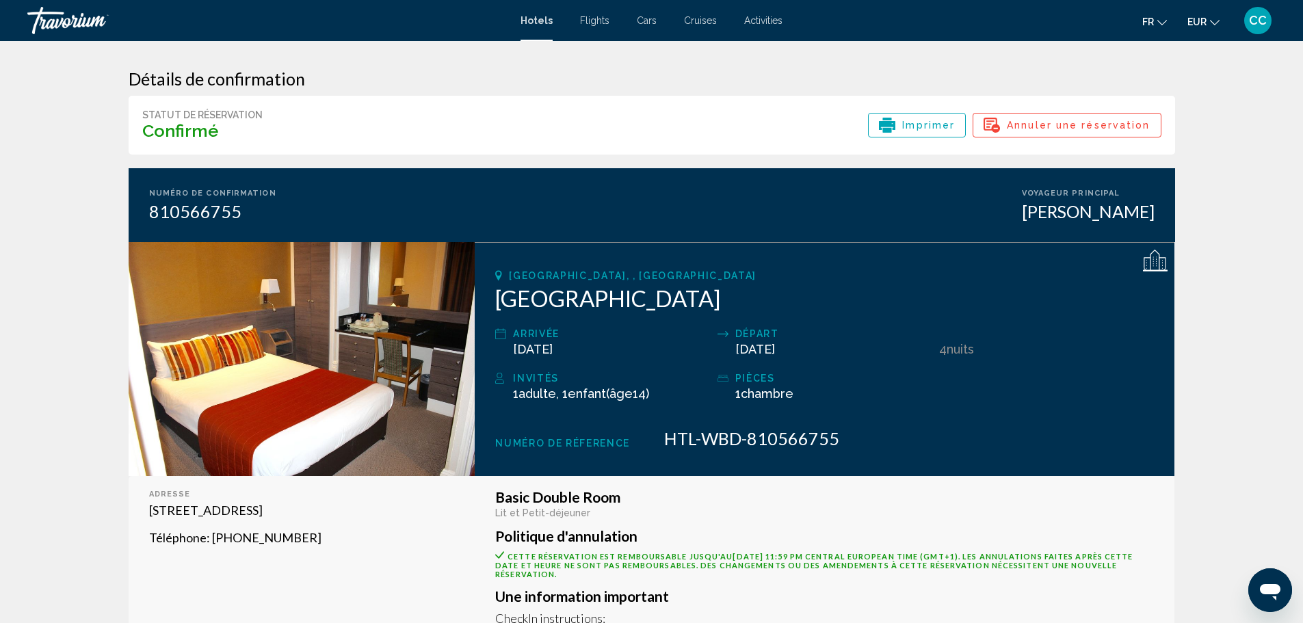
drag, startPoint x: 150, startPoint y: 209, endPoint x: 238, endPoint y: 209, distance: 88.3
click at [238, 209] on div "810566755" at bounding box center [212, 211] width 127 height 21
copy div "810566755"
click at [277, 226] on div "Numéro de confirmation 810566755 Voyageur principal [PERSON_NAME]" at bounding box center [652, 205] width 1047 height 74
click at [1256, 27] on span "CC" at bounding box center [1258, 21] width 18 height 14
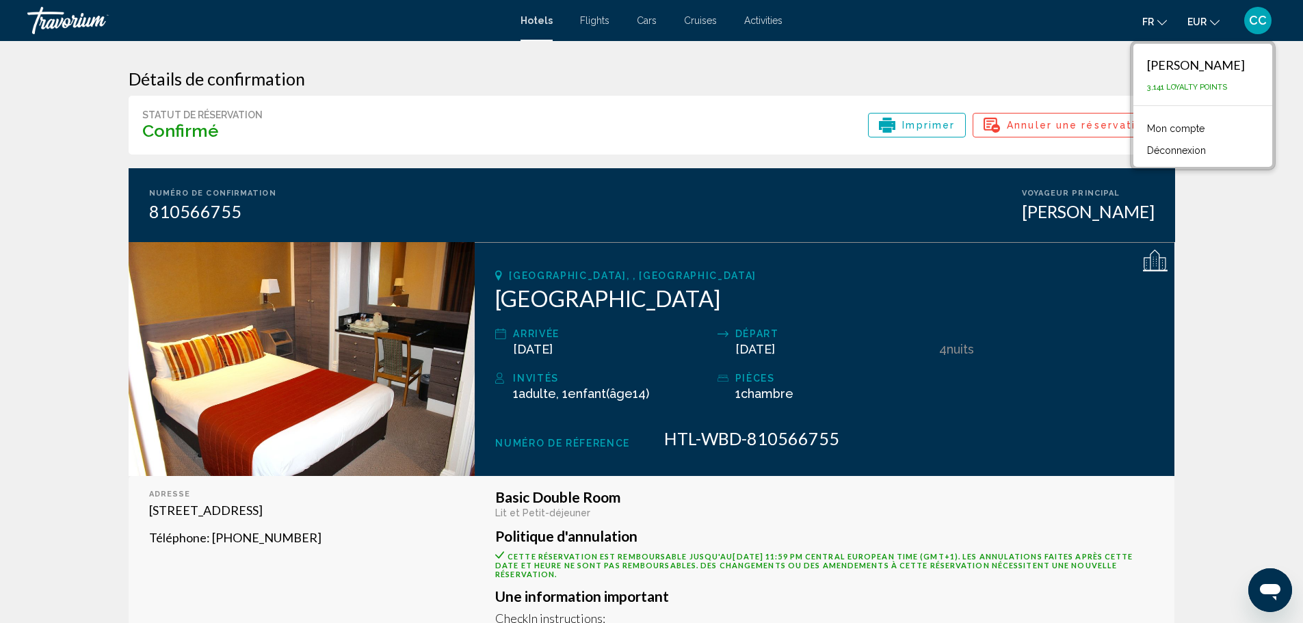
click at [1168, 153] on button "Déconnexion" at bounding box center [1177, 151] width 73 height 18
